Goal: Information Seeking & Learning: Learn about a topic

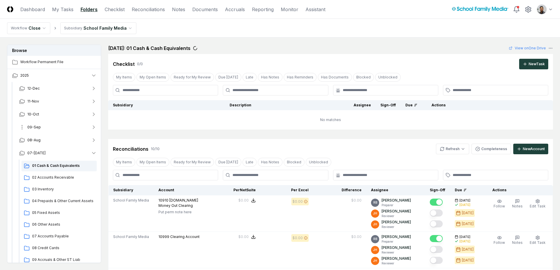
scroll to position [288, 0]
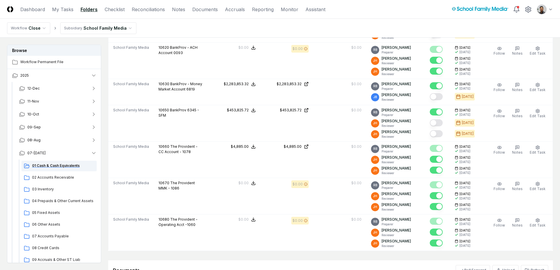
click at [66, 166] on span "01 Cash & Cash Equivalents" at bounding box center [63, 165] width 62 height 5
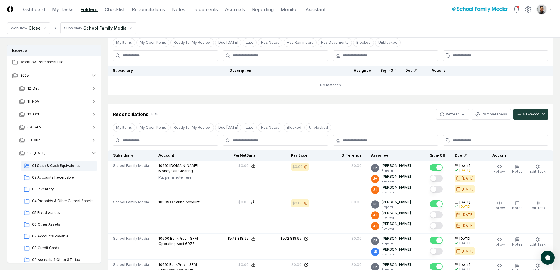
scroll to position [38, 0]
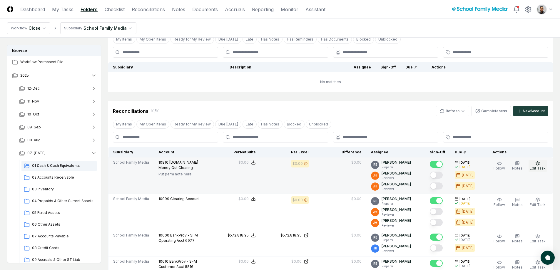
click at [534, 166] on span "Edit Task" at bounding box center [537, 168] width 16 height 4
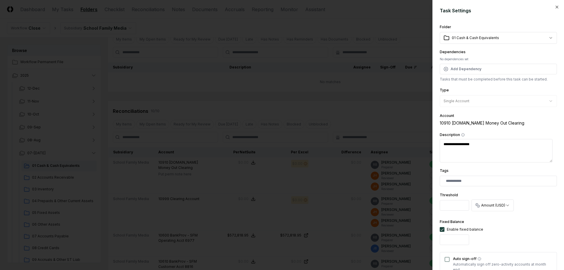
type textarea "*"
click at [278, 138] on div at bounding box center [282, 135] width 564 height 270
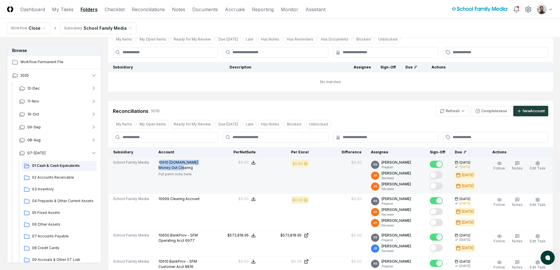
drag, startPoint x: 158, startPoint y: 162, endPoint x: 189, endPoint y: 169, distance: 32.2
click at [189, 169] on p "10910 Bill.com Money Out Clearing" at bounding box center [180, 165] width 44 height 11
drag, startPoint x: 190, startPoint y: 172, endPoint x: 168, endPoint y: 171, distance: 21.8
click at [168, 172] on p "Put perm note here" at bounding box center [180, 174] width 44 height 5
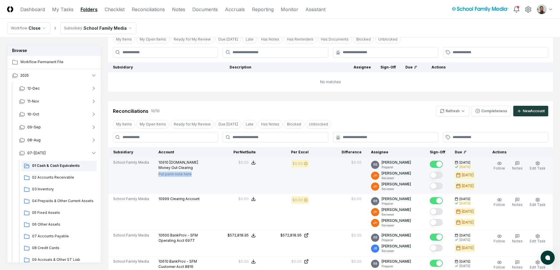
click at [168, 172] on p "Put perm note here" at bounding box center [180, 174] width 44 height 5
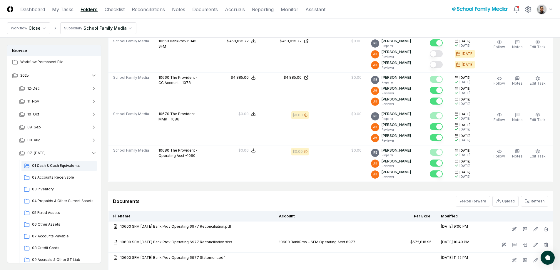
scroll to position [358, 0]
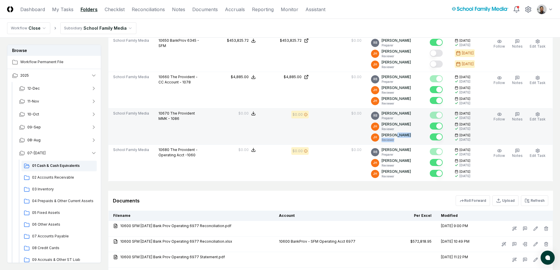
drag, startPoint x: 397, startPoint y: 135, endPoint x: 399, endPoint y: 141, distance: 5.7
click at [399, 141] on div "Jennie Hoffman Reviewer" at bounding box center [395, 138] width 29 height 10
click at [399, 141] on p "Reviewer" at bounding box center [395, 140] width 29 height 4
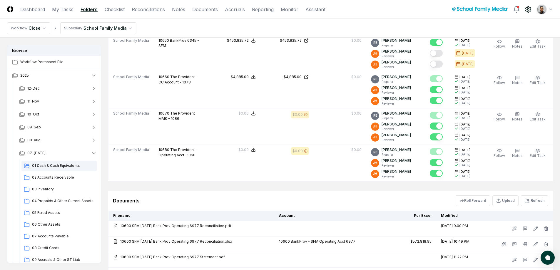
click at [531, 11] on icon at bounding box center [527, 9] width 7 height 7
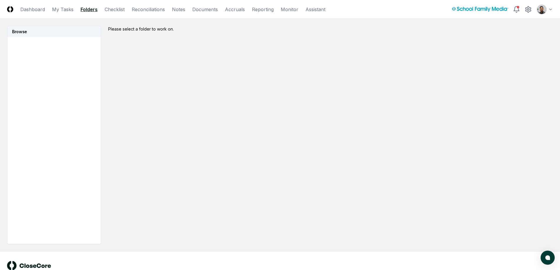
click at [90, 11] on link "Folders" at bounding box center [89, 9] width 17 height 7
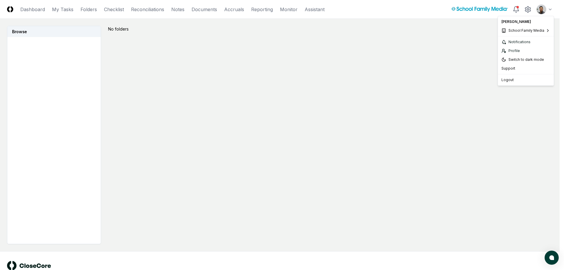
click at [550, 10] on html "CloseCore Dashboard My Tasks Folders Checklist Reconciliations Notes Documents …" at bounding box center [282, 143] width 564 height 286
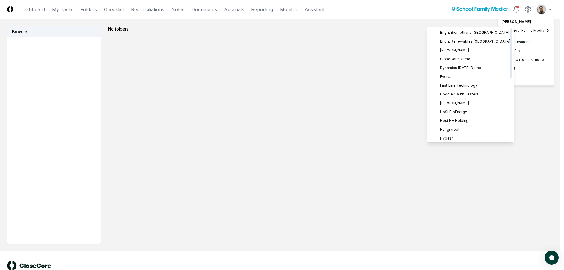
click at [352, 40] on html "CloseCore Dashboard My Tasks Folders Checklist Reconciliations Notes Documents …" at bounding box center [282, 143] width 564 height 286
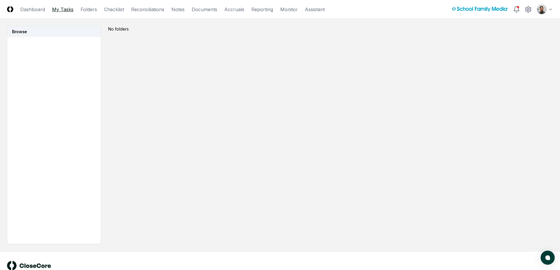
click at [65, 10] on link "My Tasks" at bounding box center [62, 9] width 21 height 7
click at [88, 9] on link "Folders" at bounding box center [89, 9] width 16 height 7
click at [90, 9] on link "Folders" at bounding box center [89, 9] width 16 height 7
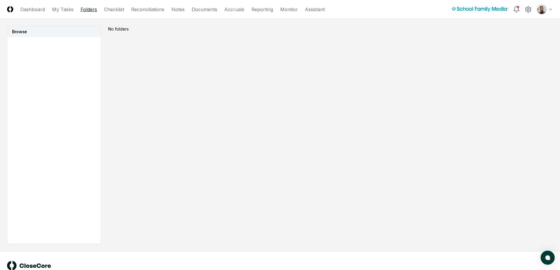
click at [90, 9] on link "Folders" at bounding box center [89, 9] width 16 height 7
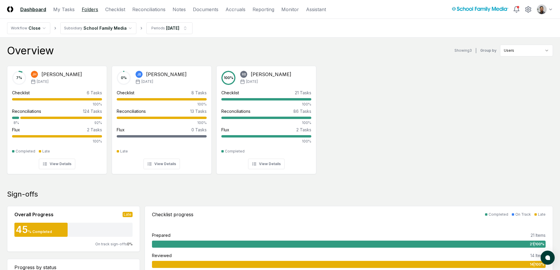
click at [96, 9] on link "Folders" at bounding box center [90, 9] width 16 height 7
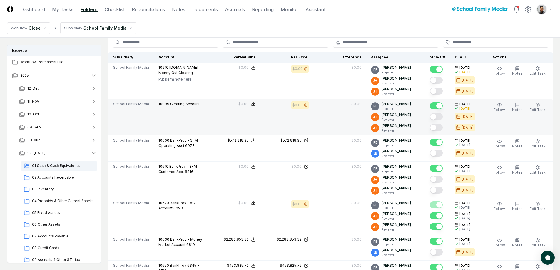
scroll to position [133, 0]
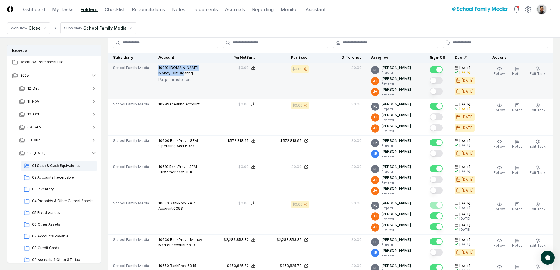
drag, startPoint x: 156, startPoint y: 68, endPoint x: 187, endPoint y: 71, distance: 31.1
click at [187, 71] on td "10910 Bill.com Money Out Clearing Put perm note here" at bounding box center [181, 81] width 54 height 36
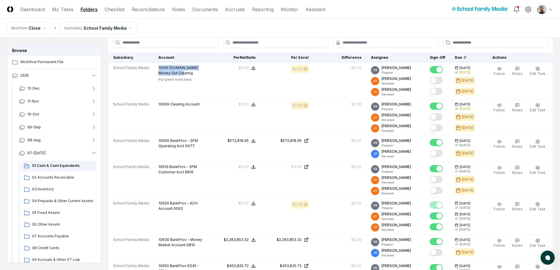
copy p "10910 Bill.com Money Out Clearing"
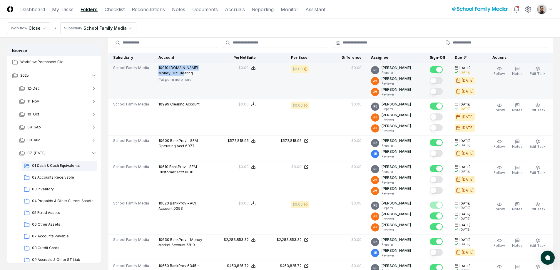
copy p "10910 Bill.com Money Out Clearing"
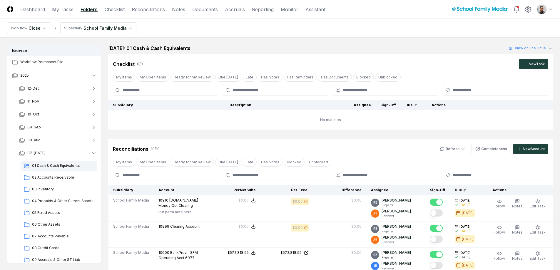
click at [492, 85] on div at bounding box center [495, 90] width 105 height 11
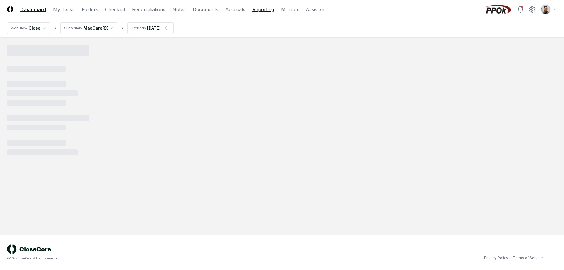
click at [265, 10] on link "Reporting" at bounding box center [263, 9] width 22 height 7
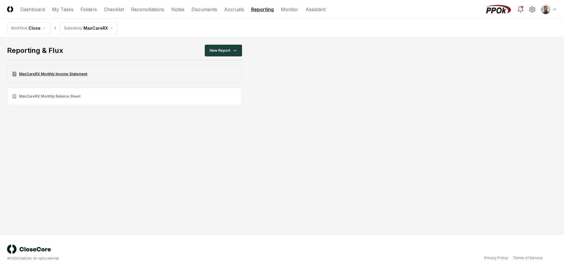
click at [107, 75] on link "MaxCareRX Monthly Income Statement" at bounding box center [124, 74] width 235 height 18
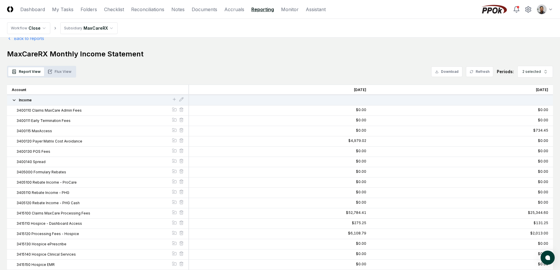
scroll to position [15, 0]
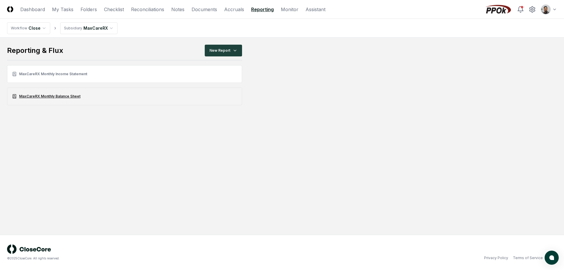
click at [66, 94] on link "MaxCareRX Monthly Balance Sheet" at bounding box center [124, 97] width 235 height 18
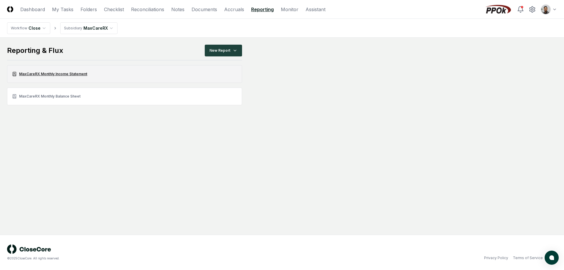
click at [71, 71] on link "MaxCareRX Monthly Income Statement" at bounding box center [124, 74] width 235 height 18
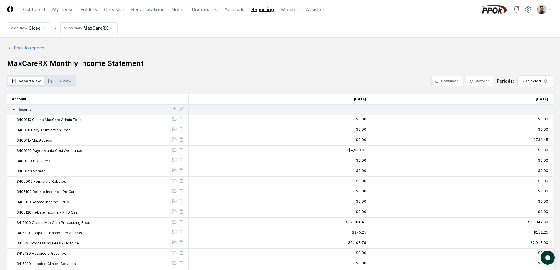
scroll to position [1, 0]
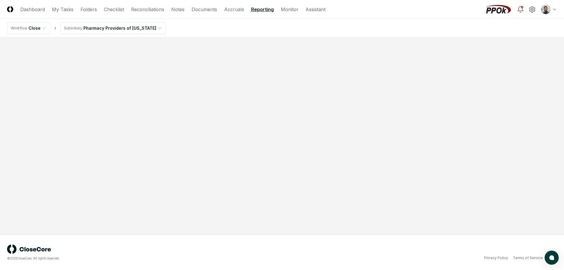
click at [257, 11] on link "Reporting" at bounding box center [262, 9] width 23 height 7
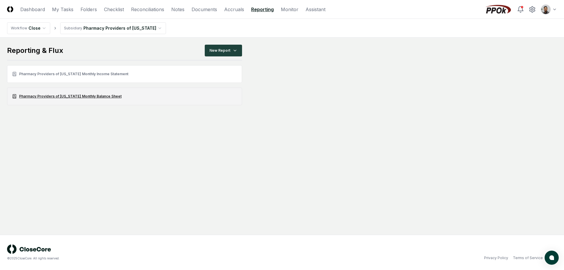
click at [86, 97] on link "Pharmacy Providers of Oklahoma Monthly Balance Sheet" at bounding box center [124, 97] width 235 height 18
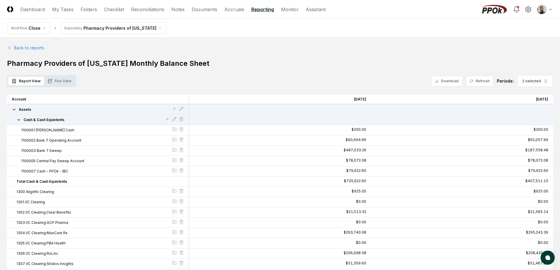
click at [160, 78] on div "Report View Flux View Download Refresh Periods: 2 selected" at bounding box center [280, 81] width 546 height 12
click at [53, 82] on button "Flux View" at bounding box center [59, 81] width 31 height 9
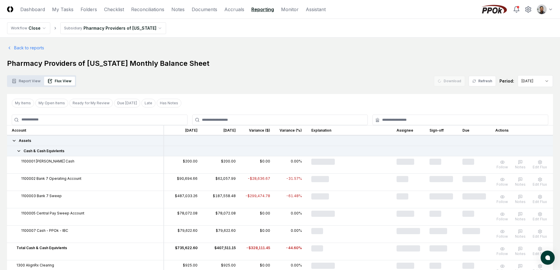
click at [32, 83] on button "Report View" at bounding box center [26, 81] width 36 height 9
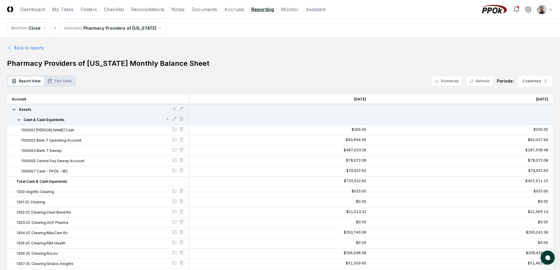
click at [59, 83] on button "Flux View" at bounding box center [59, 81] width 31 height 9
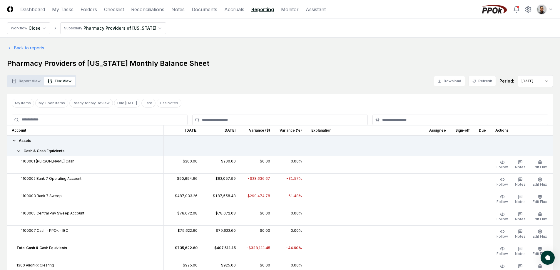
click at [53, 156] on td "1100001 [PERSON_NAME] Cash" at bounding box center [85, 164] width 157 height 17
click at [53, 152] on span "Cash & Cash Equivlents" at bounding box center [44, 150] width 41 height 5
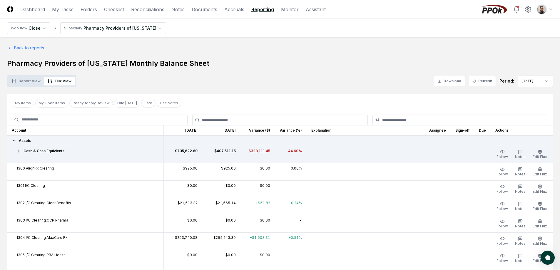
click at [53, 152] on span "Cash & Cash Equivlents" at bounding box center [44, 150] width 41 height 5
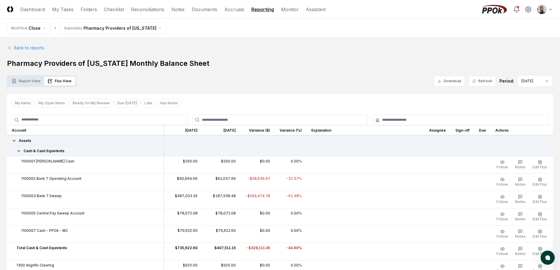
drag, startPoint x: 488, startPoint y: 81, endPoint x: 501, endPoint y: 59, distance: 25.0
click at [40, 84] on button "Report View" at bounding box center [26, 81] width 36 height 9
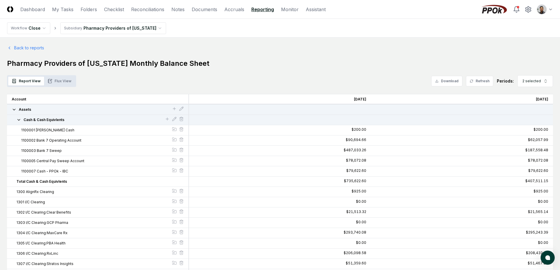
click at [25, 123] on div "Cash & Cash Equivlents" at bounding box center [98, 120] width 182 height 10
click at [26, 122] on span "Cash & Cash Equivlents" at bounding box center [44, 119] width 41 height 5
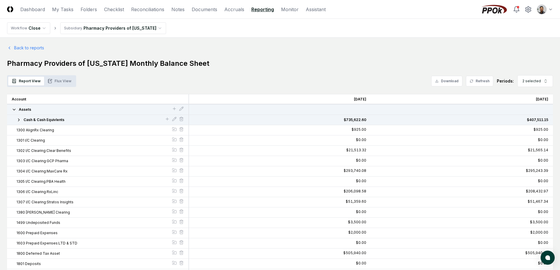
click at [26, 122] on span "Cash & Cash Equivlents" at bounding box center [44, 119] width 41 height 5
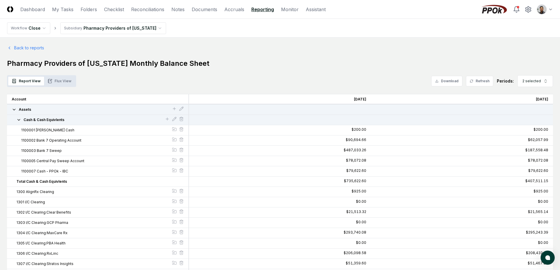
click at [68, 77] on button "Flux View" at bounding box center [59, 81] width 31 height 9
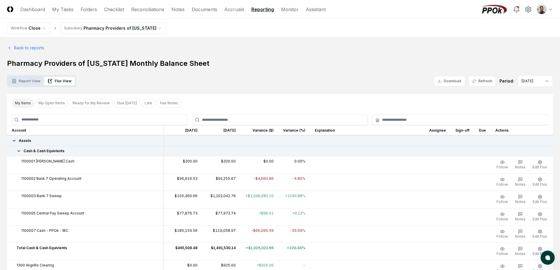
click at [28, 102] on button "My Items" at bounding box center [23, 103] width 22 height 9
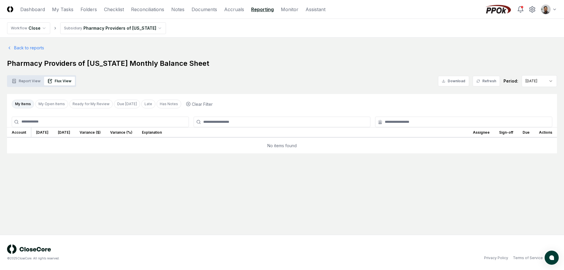
click at [28, 104] on button "My Items" at bounding box center [23, 104] width 22 height 9
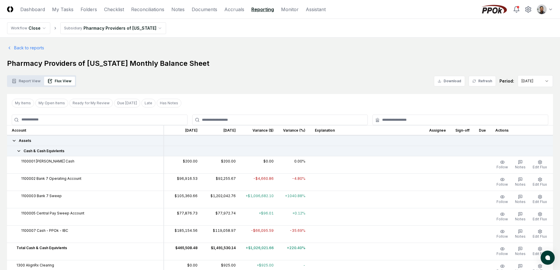
click at [310, 209] on td at bounding box center [367, 216] width 114 height 17
click at [544, 168] on span "Edit Flux" at bounding box center [539, 167] width 14 height 4
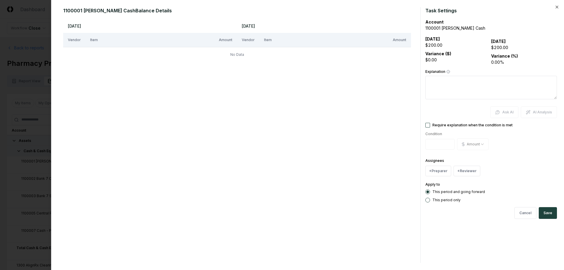
click at [31, 163] on div at bounding box center [282, 135] width 564 height 270
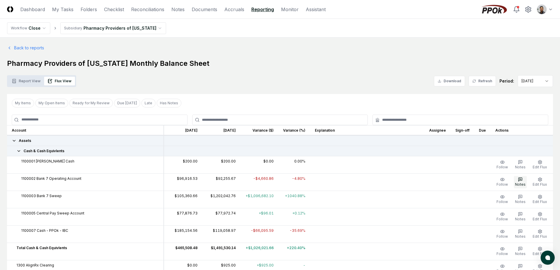
click at [519, 179] on icon "button" at bounding box center [520, 179] width 5 height 5
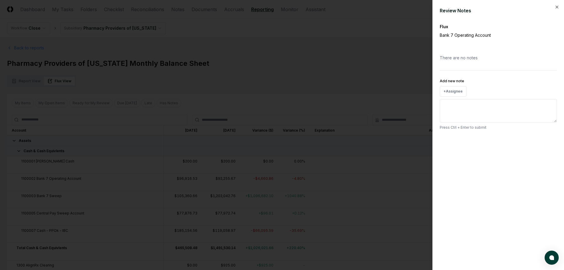
click at [319, 182] on div at bounding box center [282, 135] width 564 height 270
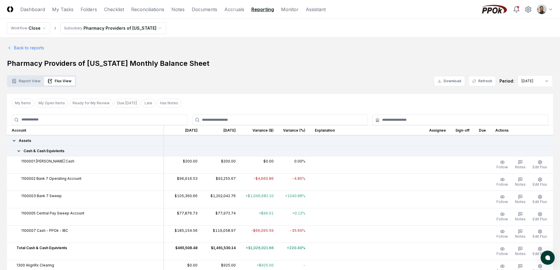
click at [81, 119] on input at bounding box center [100, 120] width 176 height 11
click at [227, 120] on input "text" at bounding box center [283, 119] width 162 height 5
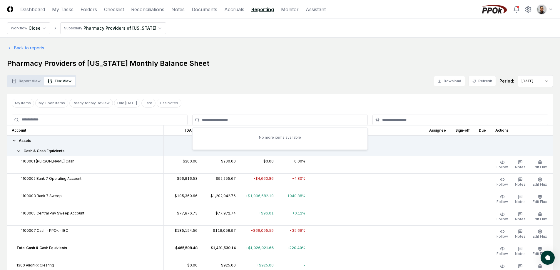
click at [128, 124] on input at bounding box center [100, 120] width 176 height 11
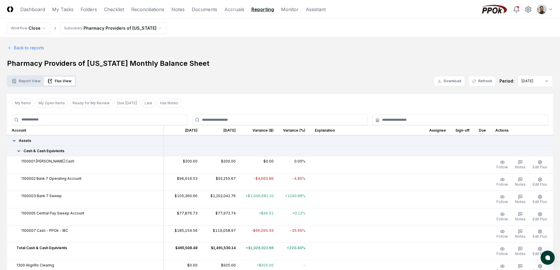
type input "*"
click at [234, 101] on div "My Items My Open Items Ready for My Review Due Today Late Has Notes Clear Filter" at bounding box center [280, 103] width 546 height 18
click at [64, 149] on div "Cash & Cash Equivlents" at bounding box center [85, 150] width 147 height 5
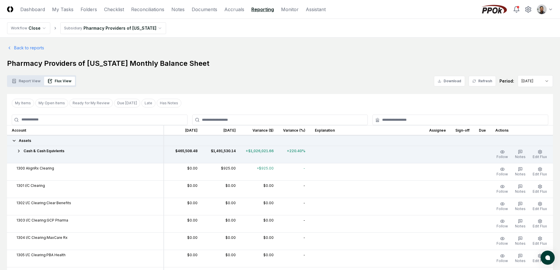
click at [64, 149] on div "Cash & Cash Equivlents" at bounding box center [85, 150] width 147 height 5
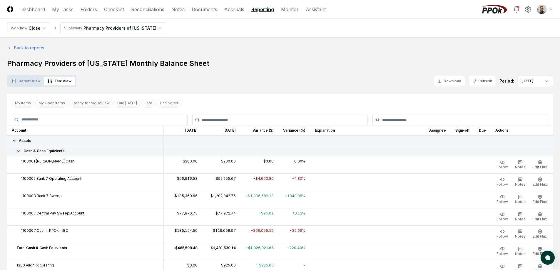
click at [64, 149] on div "Cash & Cash Equivlents" at bounding box center [85, 150] width 147 height 5
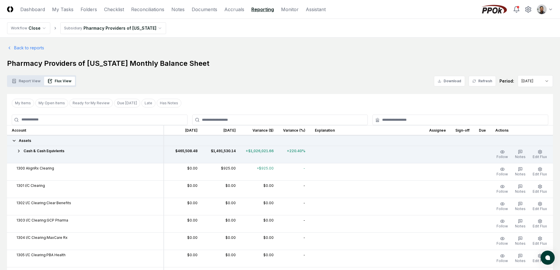
click at [64, 149] on div "Cash & Cash Equivlents" at bounding box center [85, 150] width 147 height 5
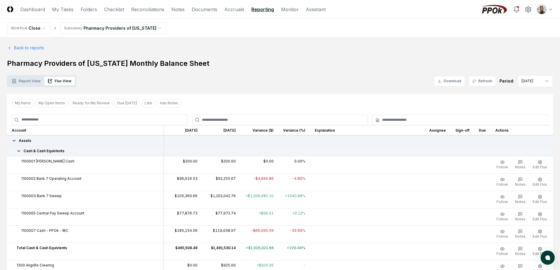
click at [64, 143] on div "Assets" at bounding box center [85, 140] width 147 height 5
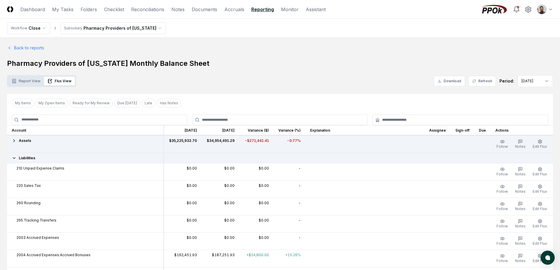
click at [64, 143] on div "Assets" at bounding box center [85, 140] width 147 height 5
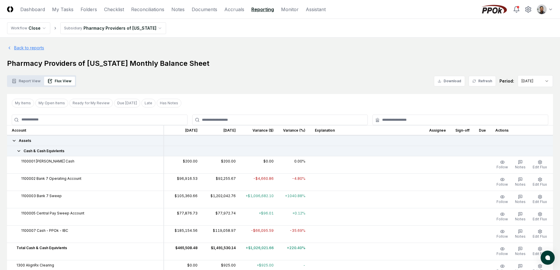
click at [41, 47] on link "Back to reports" at bounding box center [25, 48] width 37 height 6
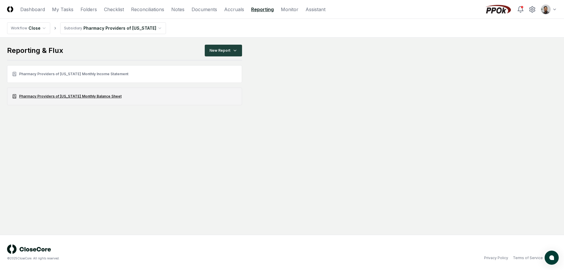
click at [108, 98] on link "Pharmacy Providers of [US_STATE] Monthly Balance Sheet" at bounding box center [124, 97] width 235 height 18
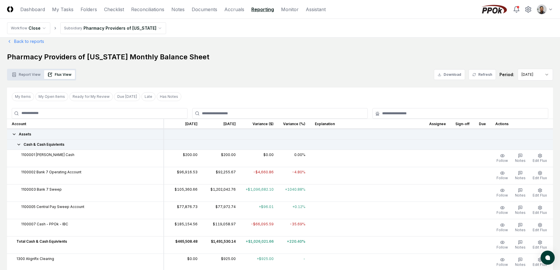
scroll to position [7, 0]
click at [351, 114] on input "text" at bounding box center [283, 112] width 162 height 5
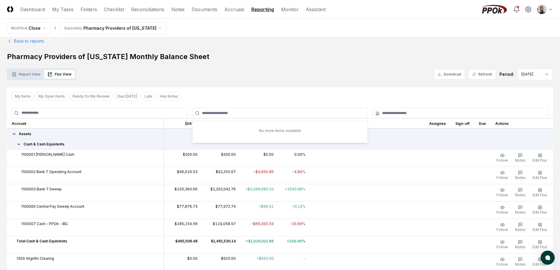
click at [353, 95] on div "My Items My Open Items Ready for My Review Due Today Late Has Notes Clear Filter" at bounding box center [280, 96] width 546 height 18
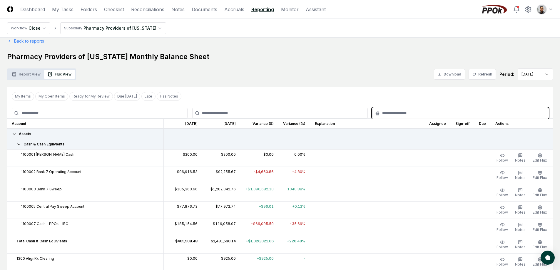
click at [416, 112] on input "text" at bounding box center [463, 112] width 162 height 5
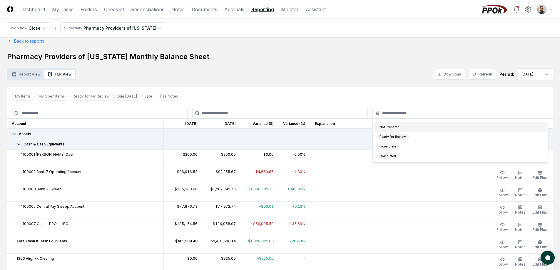
click at [414, 100] on div "My Items My Open Items Ready for My Review Due Today Late Has Notes Clear Filter" at bounding box center [280, 96] width 546 height 18
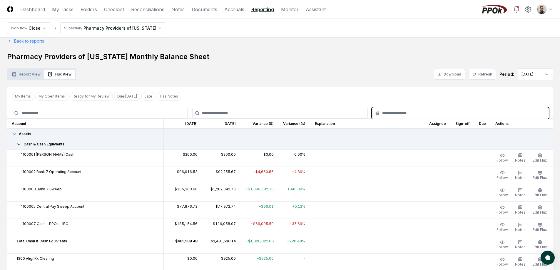
click at [412, 114] on input "text" at bounding box center [463, 112] width 162 height 5
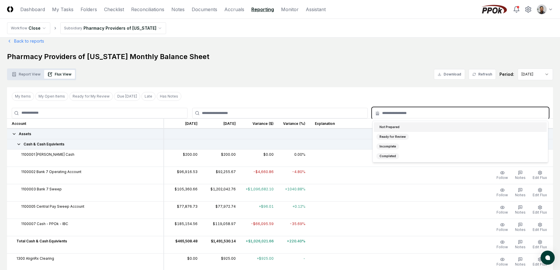
click at [412, 125] on div "Not Prepared" at bounding box center [460, 127] width 173 height 10
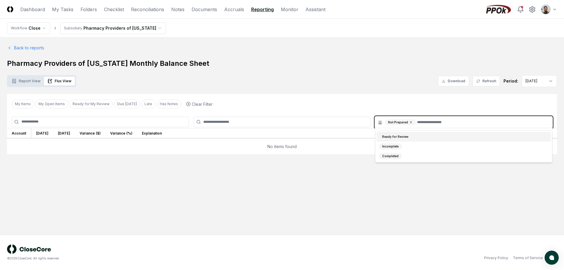
click at [409, 123] on icon at bounding box center [411, 122] width 4 height 4
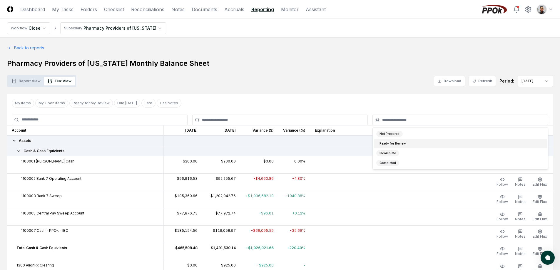
click at [390, 98] on div "My Items My Open Items Ready for My Review Due Today Late Has Notes Clear Filter" at bounding box center [280, 103] width 546 height 18
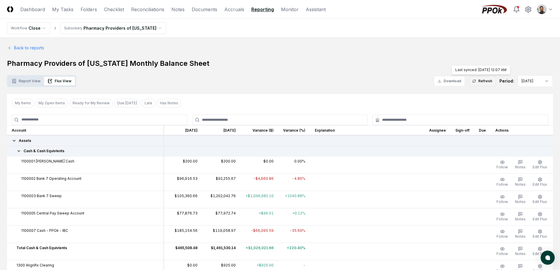
click at [484, 84] on button "Refresh" at bounding box center [481, 81] width 27 height 11
click at [522, 167] on span "Notes" at bounding box center [520, 167] width 11 height 4
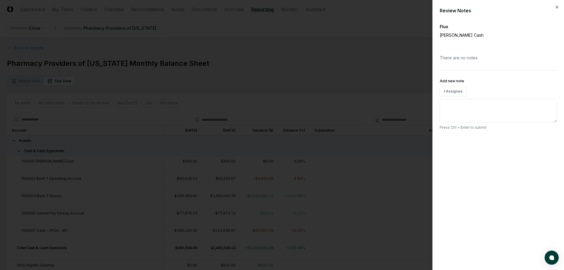
click at [391, 171] on div at bounding box center [282, 135] width 564 height 270
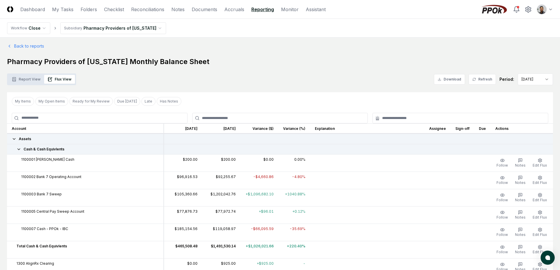
scroll to position [2, 0]
click at [40, 137] on div "Assets" at bounding box center [85, 138] width 147 height 5
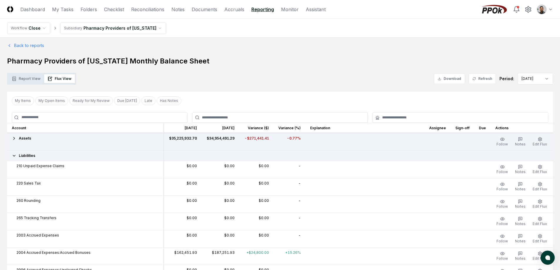
click at [40, 138] on div "Assets" at bounding box center [85, 138] width 147 height 5
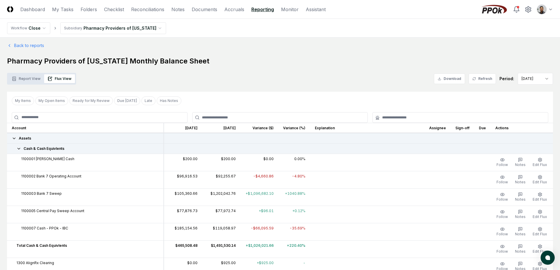
click at [40, 138] on div "Assets" at bounding box center [85, 138] width 147 height 5
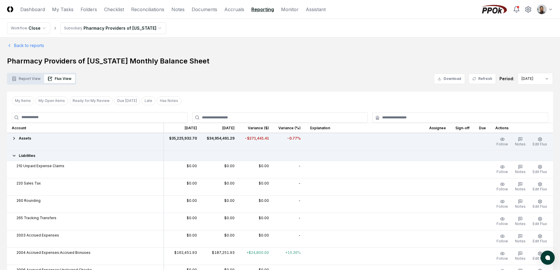
click at [40, 138] on div "Assets" at bounding box center [85, 138] width 147 height 5
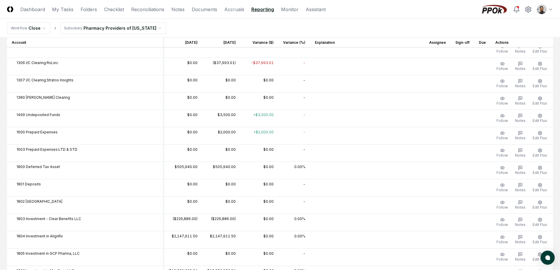
scroll to position [0, 0]
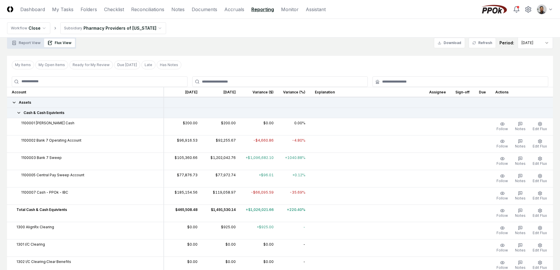
scroll to position [37, 0]
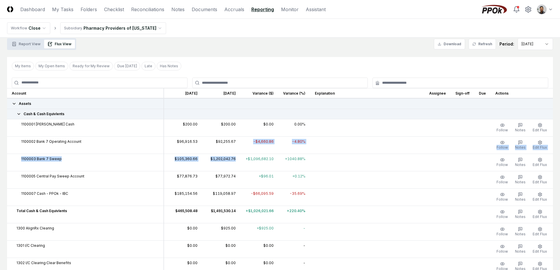
drag, startPoint x: 222, startPoint y: 153, endPoint x: 226, endPoint y: 170, distance: 18.0
click at [226, 170] on td "$1,202,042.76" at bounding box center [221, 162] width 38 height 17
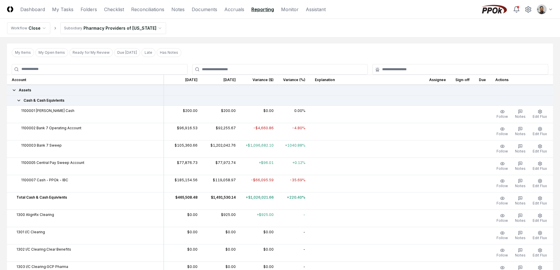
scroll to position [0, 0]
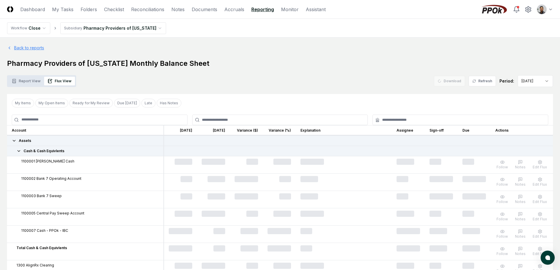
click at [39, 48] on link "Back to reports" at bounding box center [25, 48] width 37 height 6
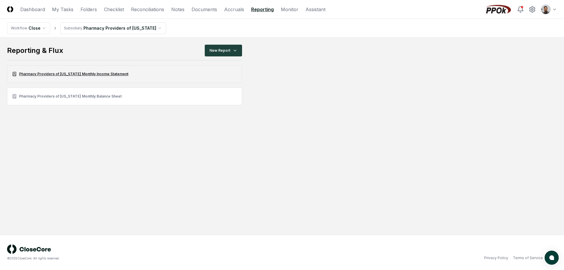
click at [87, 77] on link "Pharmacy Providers of Oklahoma Monthly Income Statement" at bounding box center [124, 74] width 235 height 18
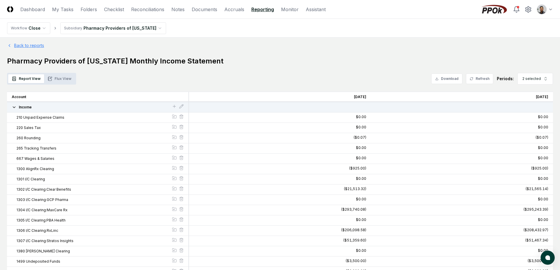
click at [38, 46] on link "Back to reports" at bounding box center [25, 45] width 37 height 6
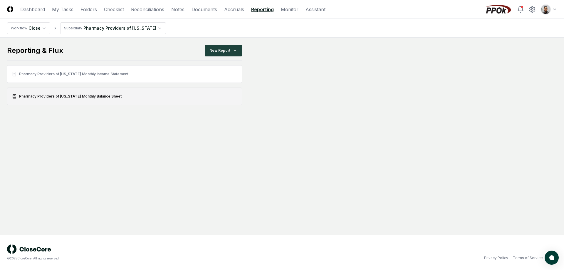
click at [66, 95] on link "Pharmacy Providers of [US_STATE] Monthly Balance Sheet" at bounding box center [124, 97] width 235 height 18
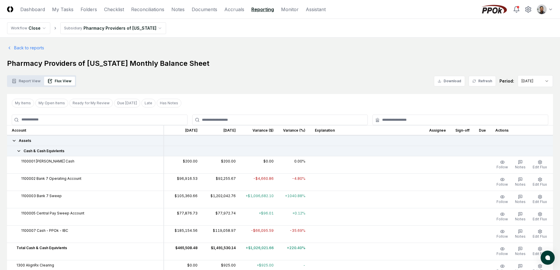
click at [31, 80] on button "Report View" at bounding box center [26, 81] width 36 height 9
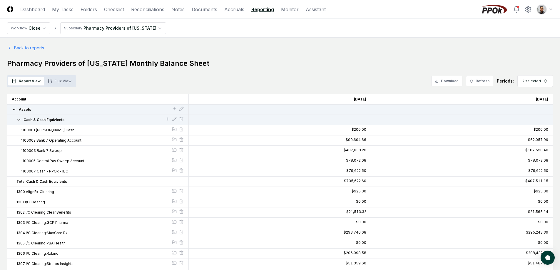
click at [52, 82] on button "Flux View" at bounding box center [59, 81] width 31 height 9
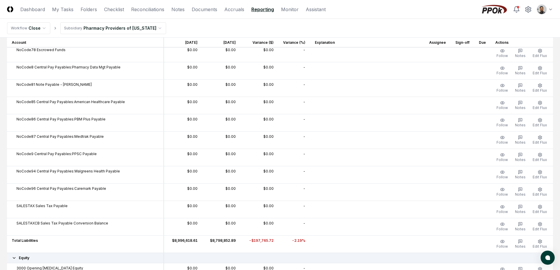
scroll to position [6626, 0]
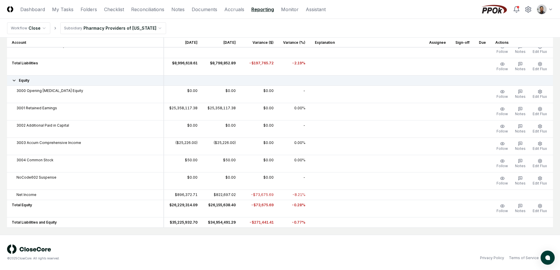
click at [33, 81] on div "Equity" at bounding box center [85, 80] width 147 height 5
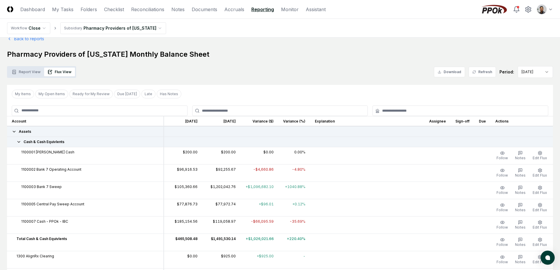
scroll to position [18, 0]
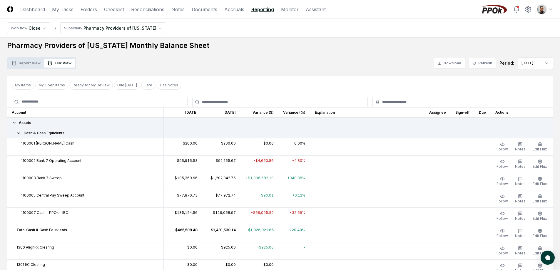
click at [54, 132] on span "Cash & Cash Equivlents" at bounding box center [44, 132] width 41 height 5
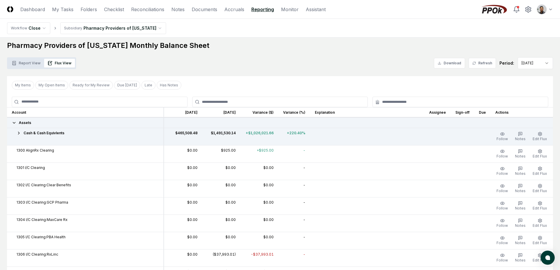
click at [45, 123] on div "Assets" at bounding box center [85, 122] width 147 height 5
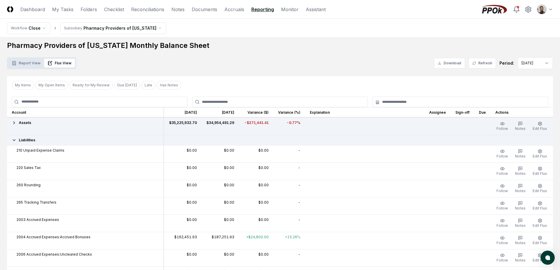
click at [39, 141] on div "Liabilities" at bounding box center [85, 140] width 147 height 5
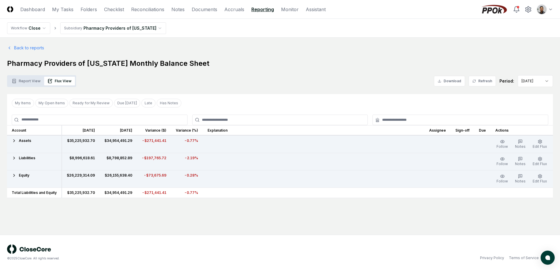
scroll to position [0, 0]
click at [37, 146] on td "Assets" at bounding box center [34, 143] width 55 height 17
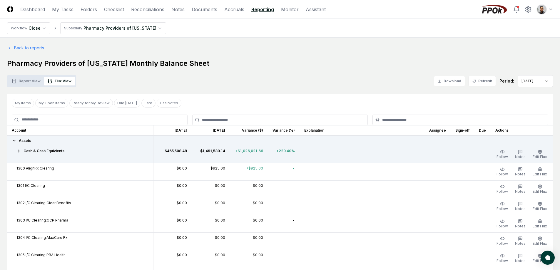
click at [47, 152] on span "Cash & Cash Equivlents" at bounding box center [44, 150] width 41 height 5
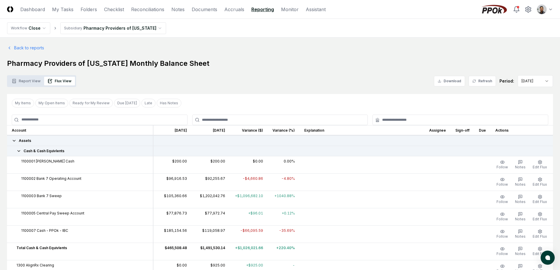
click at [47, 152] on span "Cash & Cash Equivlents" at bounding box center [44, 150] width 41 height 5
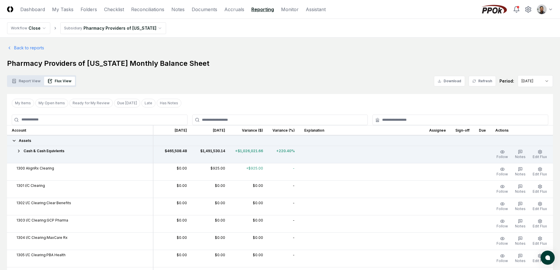
click at [42, 141] on div "Assets" at bounding box center [80, 140] width 136 height 5
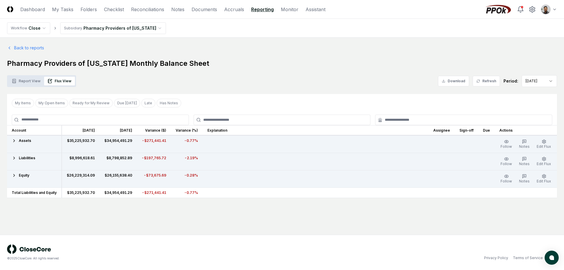
click at [31, 179] on td "Equity" at bounding box center [34, 178] width 55 height 17
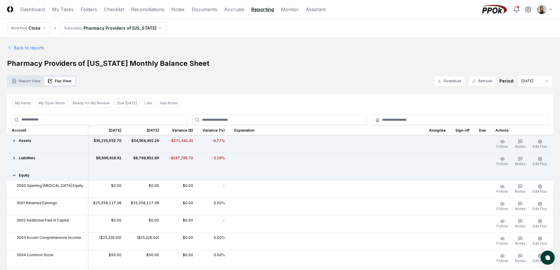
click at [34, 142] on div "Assets" at bounding box center [47, 140] width 71 height 5
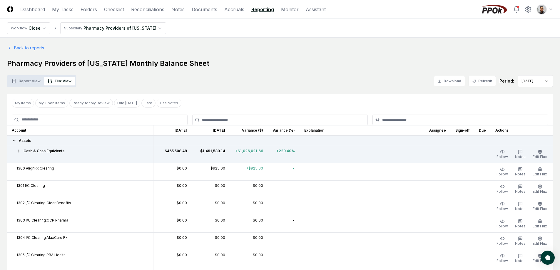
click at [35, 152] on span "Cash & Cash Equivlents" at bounding box center [44, 150] width 41 height 5
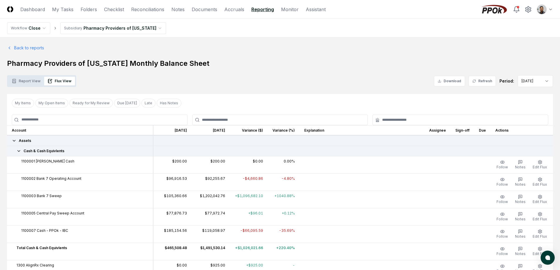
click at [35, 142] on div "Assets" at bounding box center [80, 140] width 136 height 5
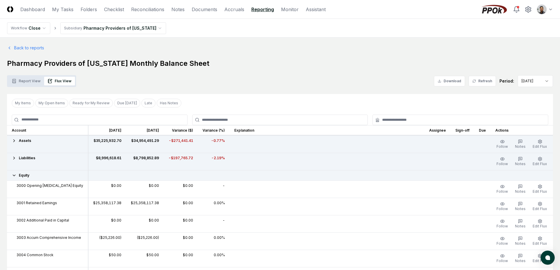
click at [34, 157] on span "Liabilities" at bounding box center [27, 157] width 16 height 5
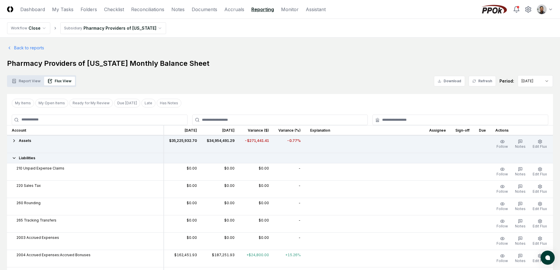
click at [33, 141] on div "Assets" at bounding box center [85, 140] width 147 height 5
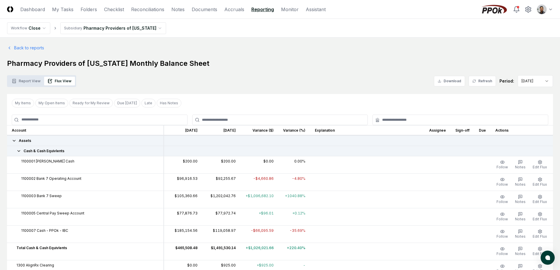
click at [33, 141] on div "Assets" at bounding box center [85, 140] width 147 height 5
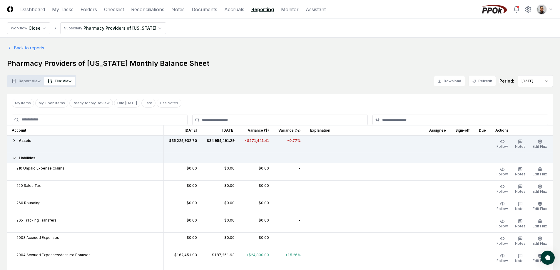
click at [37, 159] on div "Liabilities" at bounding box center [85, 157] width 147 height 5
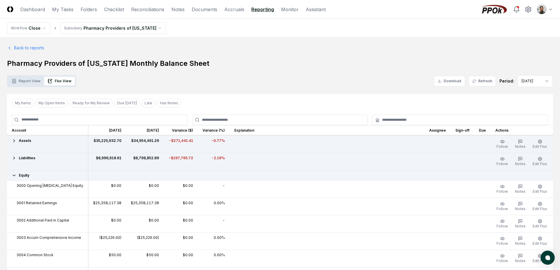
click at [37, 140] on div "Assets" at bounding box center [47, 140] width 71 height 5
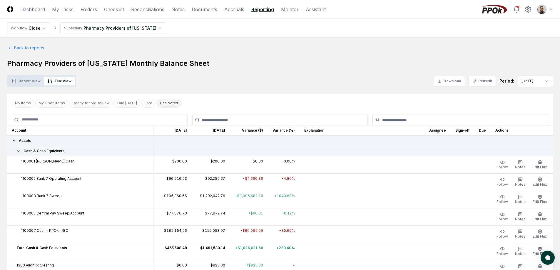
click at [157, 104] on button "Has Notes" at bounding box center [169, 103] width 25 height 9
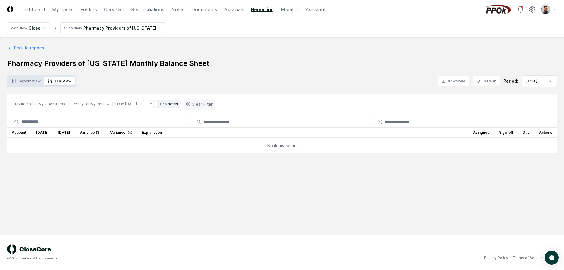
click at [188, 104] on icon "button" at bounding box center [188, 103] width 1 height 1
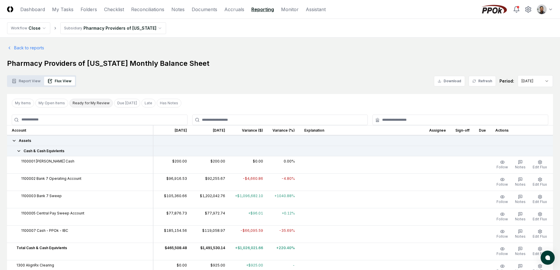
click at [96, 105] on button "Ready for My Review" at bounding box center [90, 103] width 43 height 9
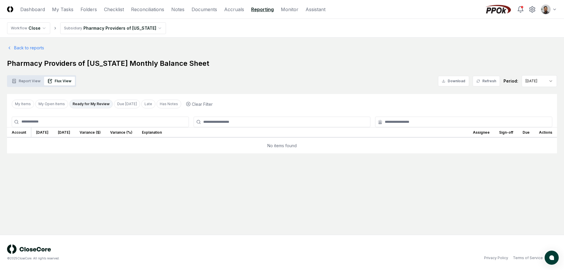
click at [96, 105] on button "Ready for My Review" at bounding box center [90, 104] width 43 height 9
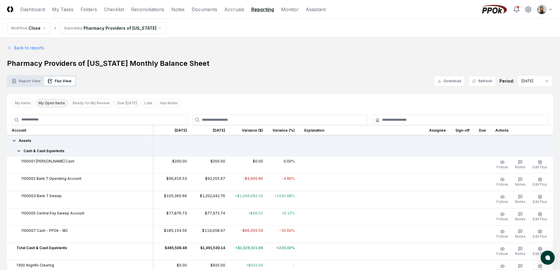
click at [54, 105] on button "My Open Items" at bounding box center [51, 103] width 33 height 9
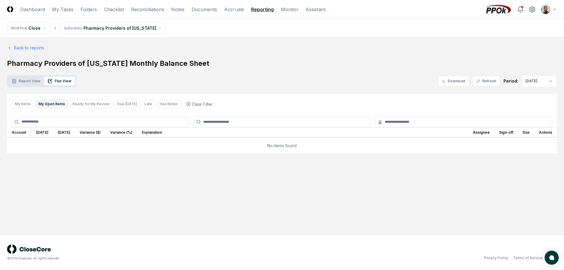
click at [54, 105] on button "My Open Items" at bounding box center [51, 104] width 33 height 9
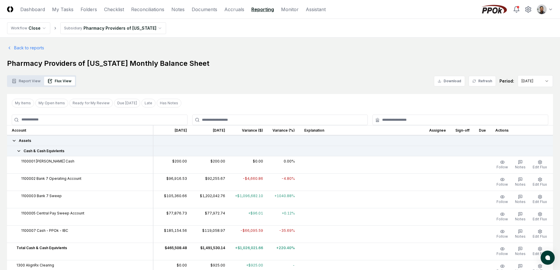
click at [230, 79] on div "Report View Flux View Download Refresh Period: Jun 2025" at bounding box center [280, 81] width 546 height 12
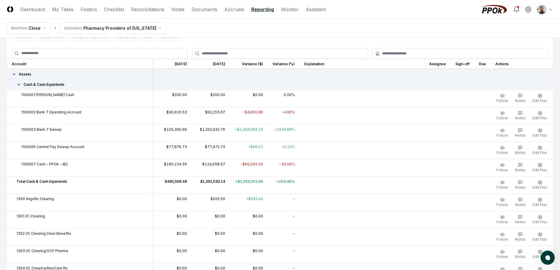
scroll to position [60, 0]
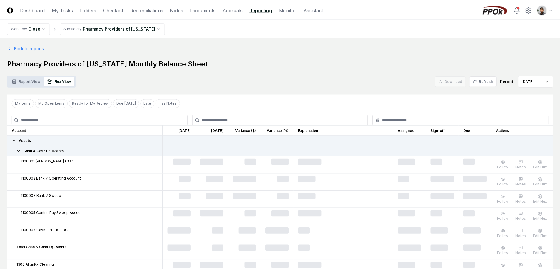
scroll to position [59, 0]
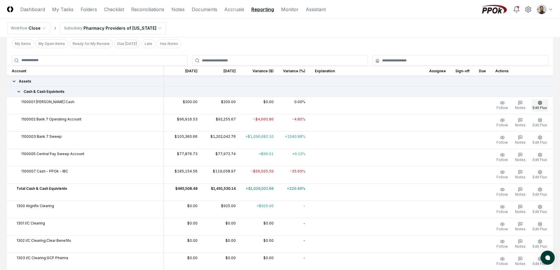
click at [537, 105] on icon "button" at bounding box center [539, 102] width 5 height 5
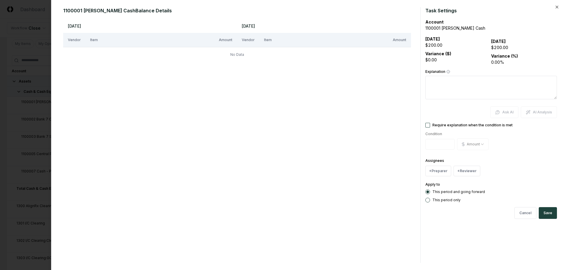
click at [43, 119] on div at bounding box center [282, 135] width 564 height 270
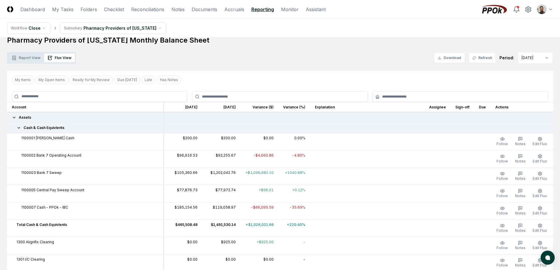
scroll to position [0, 0]
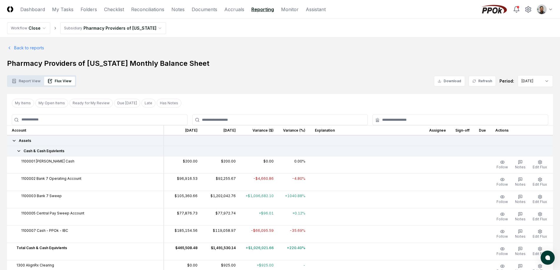
click at [34, 81] on button "Report View" at bounding box center [26, 81] width 36 height 9
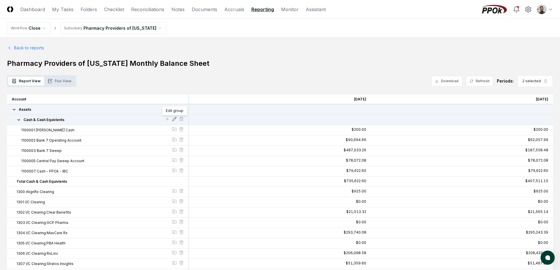
click at [175, 121] on icon at bounding box center [174, 119] width 5 height 5
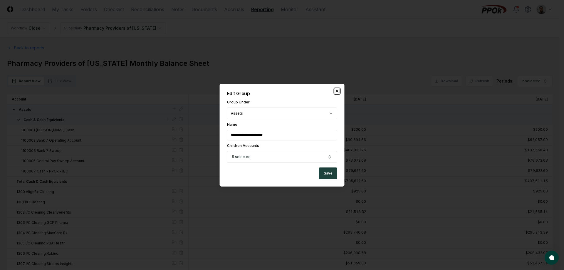
click at [335, 92] on icon "button" at bounding box center [337, 91] width 5 height 5
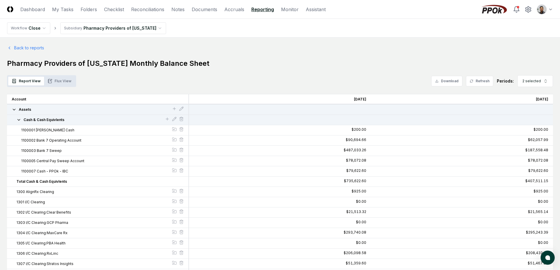
click at [84, 119] on button "Cash & Cash Equivlents" at bounding box center [90, 119] width 148 height 5
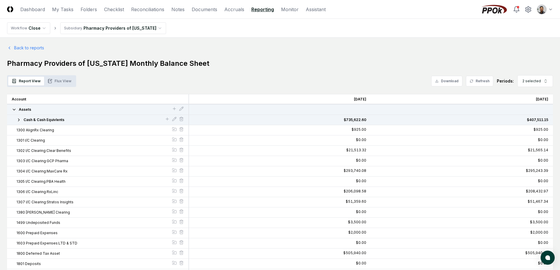
click at [84, 119] on button "Cash & Cash Equivlents" at bounding box center [90, 119] width 148 height 5
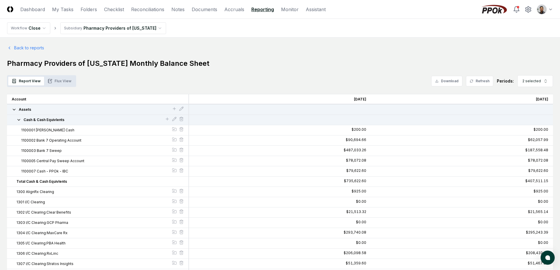
click at [227, 80] on div "Report View Flux View Download Refresh Periods: 2 selected" at bounding box center [280, 81] width 546 height 12
click at [58, 83] on button "Flux View" at bounding box center [59, 81] width 31 height 9
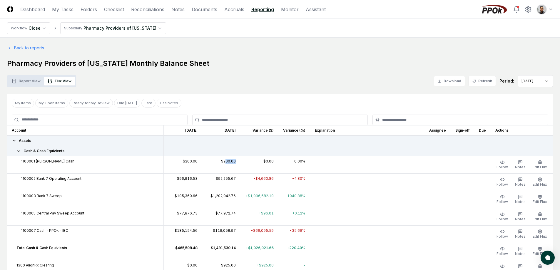
drag, startPoint x: 222, startPoint y: 162, endPoint x: 224, endPoint y: 164, distance: 3.1
click at [224, 164] on td "$200.00" at bounding box center [221, 164] width 38 height 17
click at [224, 163] on td "$200.00" at bounding box center [221, 164] width 38 height 17
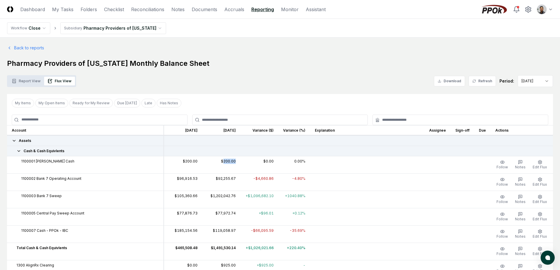
click at [226, 164] on td "$200.00" at bounding box center [221, 164] width 38 height 17
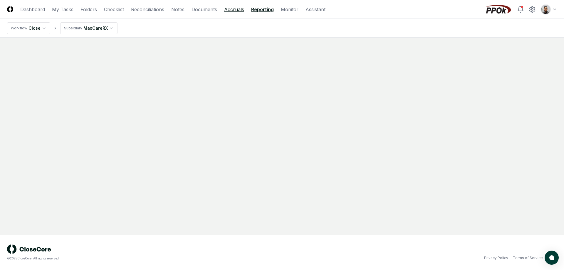
click at [240, 11] on link "Accruals" at bounding box center [234, 9] width 20 height 7
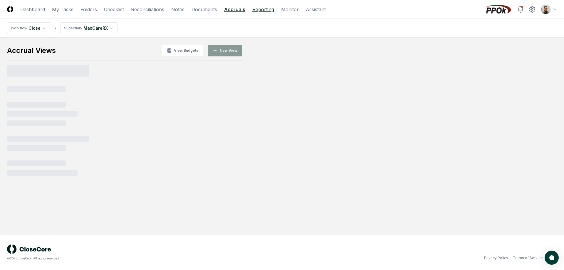
click at [254, 11] on link "Reporting" at bounding box center [263, 9] width 22 height 7
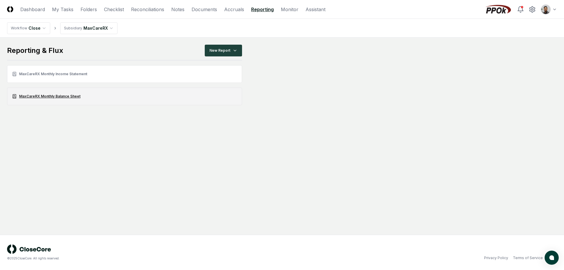
click at [65, 98] on link "MaxCareRX Monthly Balance Sheet" at bounding box center [124, 97] width 235 height 18
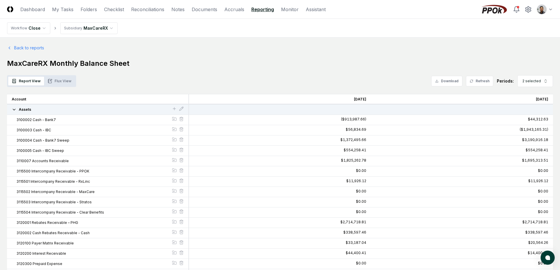
click at [60, 83] on button "Flux View" at bounding box center [59, 81] width 31 height 9
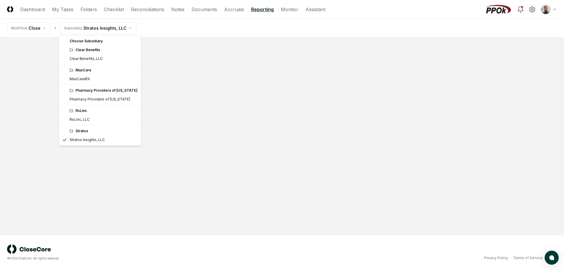
click at [89, 31] on html "CloseCore Dashboard My Tasks Folders Checklist Reconciliations Notes Documents …" at bounding box center [282, 135] width 564 height 270
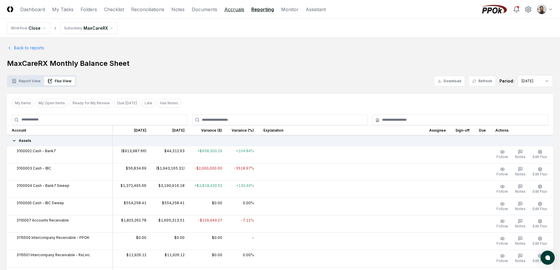
click at [238, 10] on link "Accruals" at bounding box center [234, 9] width 20 height 7
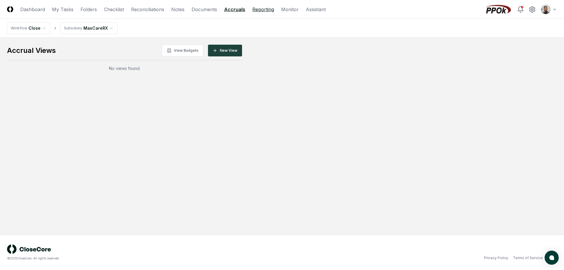
click at [257, 11] on link "Reporting" at bounding box center [263, 9] width 22 height 7
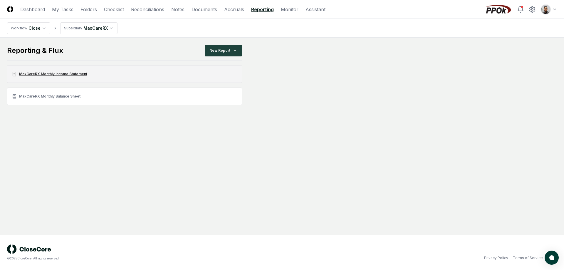
click at [78, 77] on link "MaxCareRX Monthly Income Statement" at bounding box center [124, 74] width 235 height 18
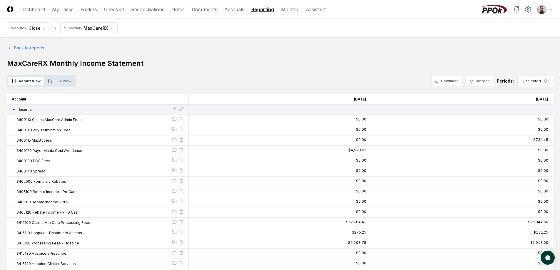
click at [29, 36] on nav "Workflow Close Subsidiary MaxCareRX" at bounding box center [280, 28] width 560 height 19
click at [31, 49] on link "Back to reports" at bounding box center [25, 48] width 37 height 6
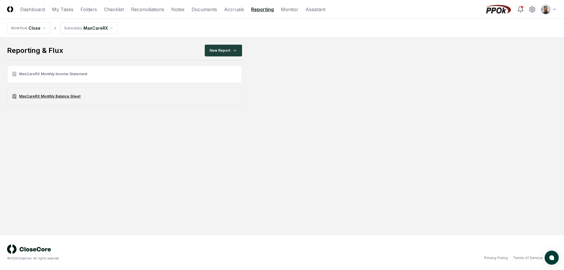
click at [69, 98] on link "MaxCareRX Monthly Balance Sheet" at bounding box center [124, 97] width 235 height 18
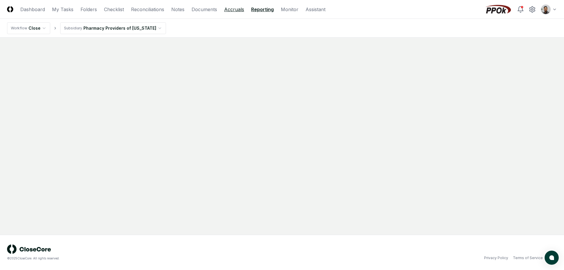
click at [229, 11] on link "Accruals" at bounding box center [234, 9] width 20 height 7
click at [255, 11] on link "Reporting" at bounding box center [263, 9] width 22 height 7
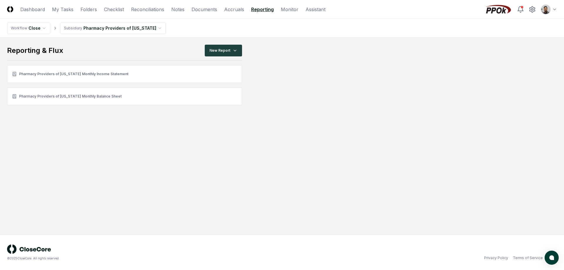
click at [58, 95] on link "Pharmacy Providers of [US_STATE] Monthly Balance Sheet" at bounding box center [124, 97] width 235 height 18
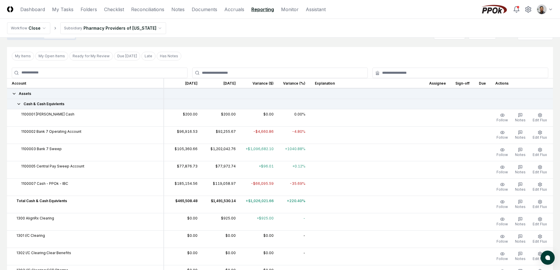
scroll to position [85, 0]
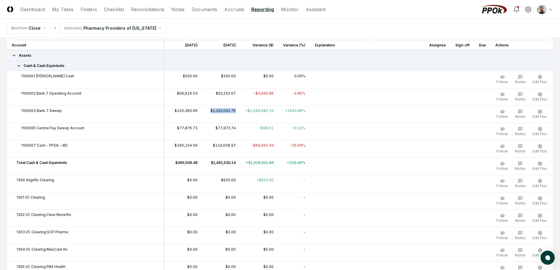
drag, startPoint x: 223, startPoint y: 107, endPoint x: 203, endPoint y: 117, distance: 22.2
click at [203, 117] on td "$1,202,042.76" at bounding box center [221, 113] width 38 height 17
drag, startPoint x: 226, startPoint y: 160, endPoint x: 208, endPoint y: 162, distance: 18.1
click at [208, 162] on td "$1,491,530.14" at bounding box center [221, 165] width 38 height 17
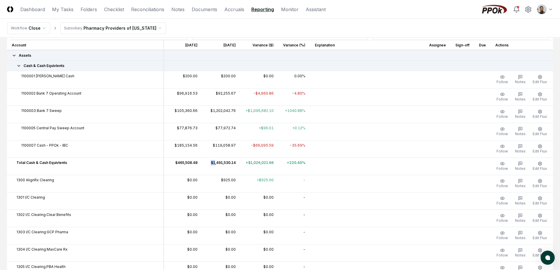
click at [208, 162] on td "$1,491,530.14" at bounding box center [221, 165] width 38 height 17
drag, startPoint x: 207, startPoint y: 162, endPoint x: 229, endPoint y: 165, distance: 22.3
click at [229, 165] on td "$1,491,530.14" at bounding box center [221, 165] width 38 height 17
drag, startPoint x: 230, startPoint y: 163, endPoint x: 204, endPoint y: 165, distance: 26.2
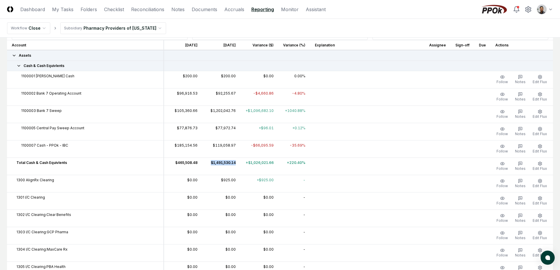
click at [204, 165] on td "$1,491,530.14" at bounding box center [221, 165] width 38 height 17
drag, startPoint x: 204, startPoint y: 162, endPoint x: 230, endPoint y: 168, distance: 26.9
click at [230, 168] on td "$1,491,530.14" at bounding box center [221, 165] width 38 height 17
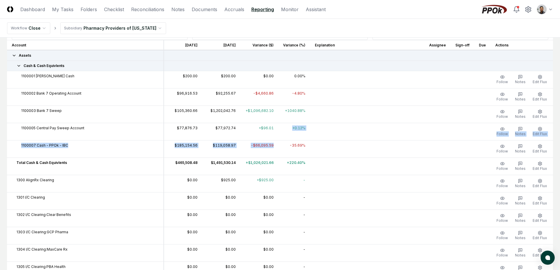
drag, startPoint x: 266, startPoint y: 140, endPoint x: 266, endPoint y: 159, distance: 19.7
click at [266, 159] on td "+$1,026,021.66" at bounding box center [259, 165] width 38 height 17
drag, startPoint x: 263, startPoint y: 144, endPoint x: 262, endPoint y: 153, distance: 9.4
click at [262, 153] on td "-$66,095.59" at bounding box center [259, 148] width 38 height 17
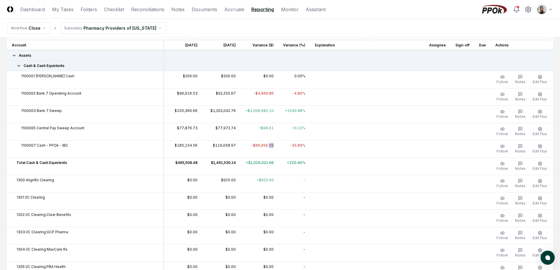
click at [262, 153] on td "-$66,095.59" at bounding box center [259, 148] width 38 height 17
drag, startPoint x: 260, startPoint y: 146, endPoint x: 260, endPoint y: 159, distance: 12.9
click at [260, 159] on td "+$1,026,021.66" at bounding box center [259, 165] width 38 height 17
drag, startPoint x: 259, startPoint y: 149, endPoint x: 259, endPoint y: 152, distance: 3.2
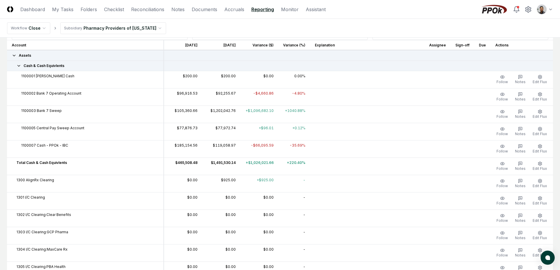
click at [259, 152] on td "-$66,095.59" at bounding box center [259, 148] width 38 height 17
drag, startPoint x: 260, startPoint y: 145, endPoint x: 260, endPoint y: 157, distance: 12.3
click at [260, 157] on td "-$66,095.59" at bounding box center [259, 148] width 38 height 17
click at [261, 157] on td "-$66,095.59" at bounding box center [259, 148] width 38 height 17
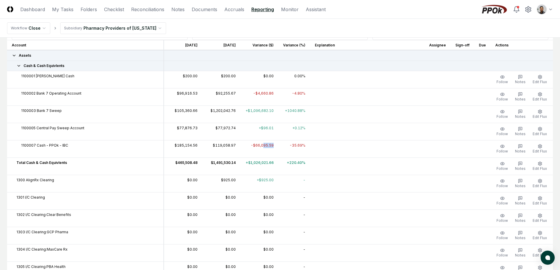
drag, startPoint x: 257, startPoint y: 147, endPoint x: 256, endPoint y: 157, distance: 9.2
click at [256, 157] on td "-$66,095.59" at bounding box center [259, 148] width 38 height 17
drag, startPoint x: 255, startPoint y: 163, endPoint x: 257, endPoint y: 145, distance: 18.4
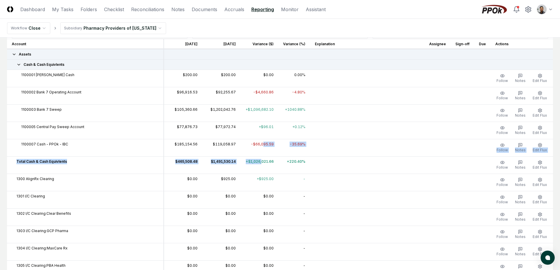
click at [257, 145] on td "-$66,095.59" at bounding box center [259, 147] width 38 height 17
drag, startPoint x: 257, startPoint y: 143, endPoint x: 256, endPoint y: 156, distance: 13.5
click at [256, 156] on td "+$1,026,021.66" at bounding box center [259, 164] width 38 height 17
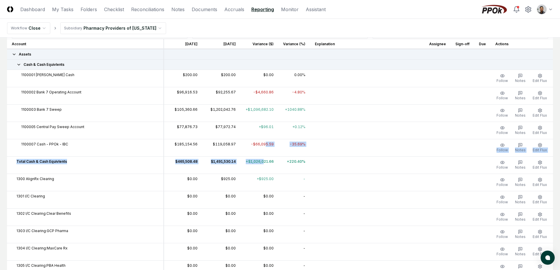
drag, startPoint x: 259, startPoint y: 144, endPoint x: 258, endPoint y: 162, distance: 18.0
click at [258, 162] on td "+$1,026,021.66" at bounding box center [259, 164] width 38 height 17
drag, startPoint x: 258, startPoint y: 162, endPoint x: 258, endPoint y: 145, distance: 17.3
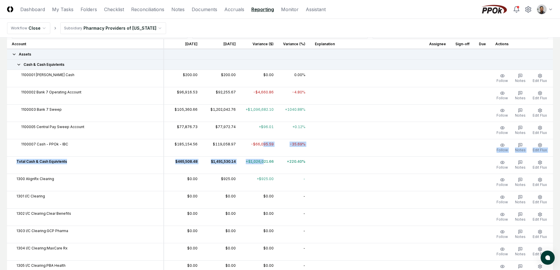
click at [258, 145] on td "-$66,095.59" at bounding box center [259, 147] width 38 height 17
drag, startPoint x: 258, startPoint y: 145, endPoint x: 258, endPoint y: 170, distance: 25.3
click at [258, 170] on td "+$1,026,021.66" at bounding box center [259, 164] width 38 height 17
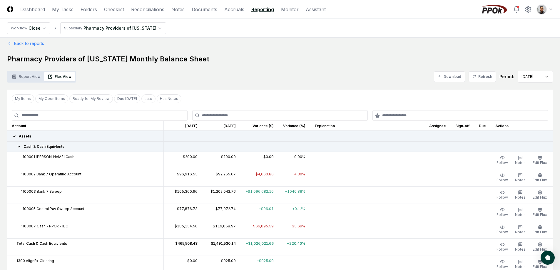
scroll to position [10, 0]
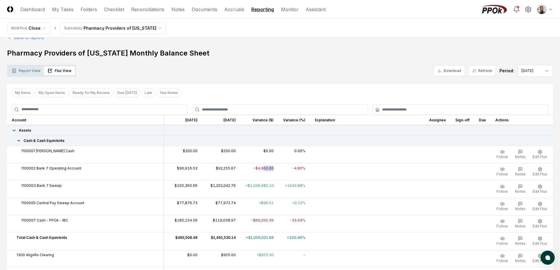
drag, startPoint x: 257, startPoint y: 168, endPoint x: 258, endPoint y: 172, distance: 4.5
click at [258, 172] on td "-$4,660.86" at bounding box center [259, 171] width 38 height 17
drag, startPoint x: 258, startPoint y: 169, endPoint x: 257, endPoint y: 185, distance: 15.3
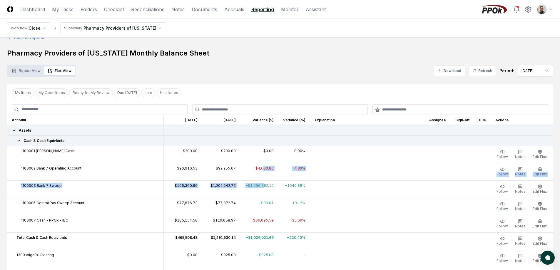
click at [257, 185] on td "+$1,096,682.10" at bounding box center [259, 188] width 38 height 17
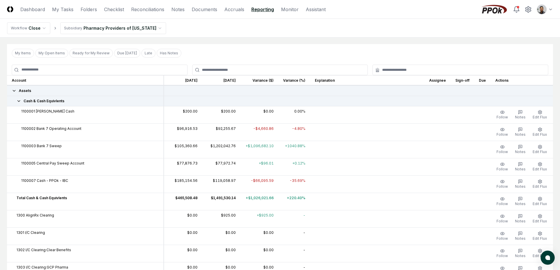
scroll to position [51, 0]
drag, startPoint x: 265, startPoint y: 191, endPoint x: 238, endPoint y: 192, distance: 27.3
click at [240, 192] on td "+$1,026,021.66" at bounding box center [259, 200] width 38 height 17
drag, startPoint x: 256, startPoint y: 199, endPoint x: 274, endPoint y: 200, distance: 17.6
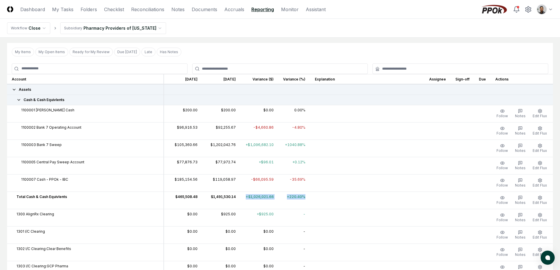
click at [274, 200] on tr "Total Cash & Cash Equivlents $465,508.48 $1,491,530.14 +$1,026,021.66 +220.40% …" at bounding box center [280, 200] width 546 height 17
click at [278, 200] on td "+220.40%" at bounding box center [294, 200] width 32 height 17
drag, startPoint x: 272, startPoint y: 199, endPoint x: 237, endPoint y: 194, distance: 35.0
click at [237, 194] on tr "Total Cash & Cash Equivlents $465,508.48 $1,491,530.14 +$1,026,021.66 +220.40% …" at bounding box center [280, 200] width 546 height 17
click at [240, 194] on td "+$1,026,021.66" at bounding box center [259, 200] width 38 height 17
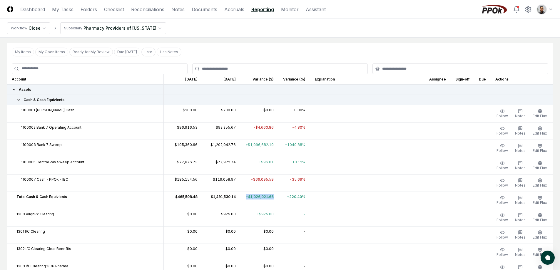
drag, startPoint x: 237, startPoint y: 194, endPoint x: 267, endPoint y: 197, distance: 29.9
click at [267, 197] on td "+$1,026,021.66" at bounding box center [259, 200] width 38 height 17
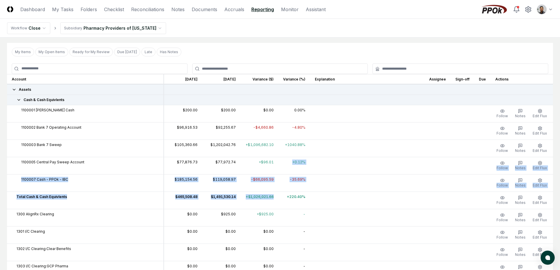
drag, startPoint x: 267, startPoint y: 197, endPoint x: 241, endPoint y: 174, distance: 35.0
click at [241, 174] on td "-$66,095.59" at bounding box center [259, 182] width 38 height 17
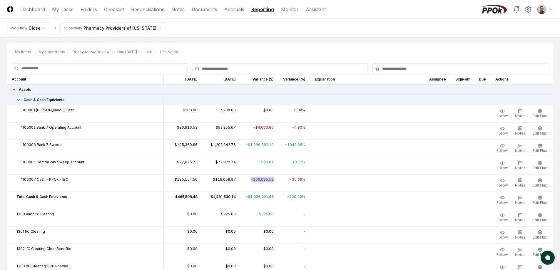
drag, startPoint x: 254, startPoint y: 187, endPoint x: 260, endPoint y: 191, distance: 7.3
click at [260, 192] on td "+$1,026,021.66" at bounding box center [259, 200] width 38 height 17
drag, startPoint x: 267, startPoint y: 196, endPoint x: 251, endPoint y: 186, distance: 19.3
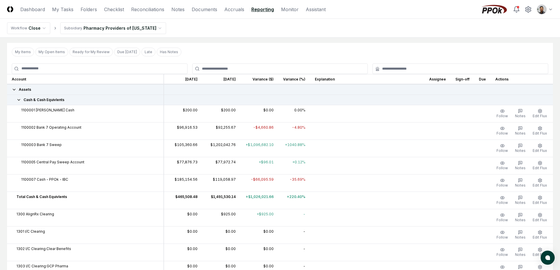
click at [251, 185] on td "-$66,095.59" at bounding box center [259, 182] width 38 height 17
drag, startPoint x: 244, startPoint y: 178, endPoint x: 258, endPoint y: 195, distance: 21.7
click at [258, 195] on td "+$1,026,021.66" at bounding box center [259, 200] width 38 height 17
drag, startPoint x: 265, startPoint y: 198, endPoint x: 260, endPoint y: 187, distance: 12.5
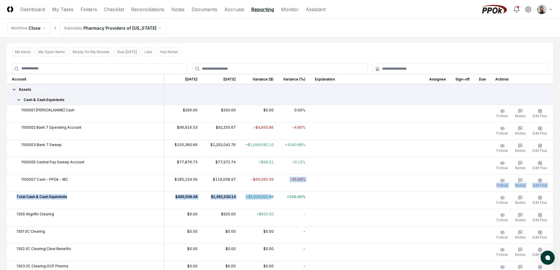
click at [260, 187] on td "-$66,095.59" at bounding box center [259, 182] width 38 height 17
drag, startPoint x: 233, startPoint y: 198, endPoint x: 225, endPoint y: 168, distance: 31.3
click at [225, 168] on td "$77,972.74" at bounding box center [221, 165] width 38 height 17
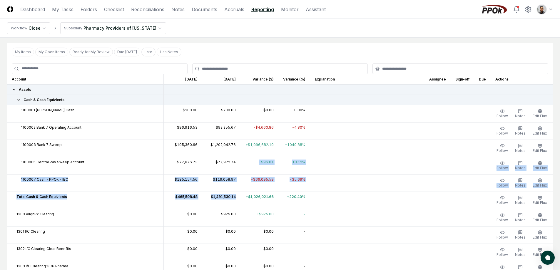
drag, startPoint x: 225, startPoint y: 168, endPoint x: 230, endPoint y: 195, distance: 27.4
click at [230, 195] on td "$1,491,530.14" at bounding box center [221, 200] width 38 height 17
drag, startPoint x: 230, startPoint y: 195, endPoint x: 230, endPoint y: 182, distance: 12.6
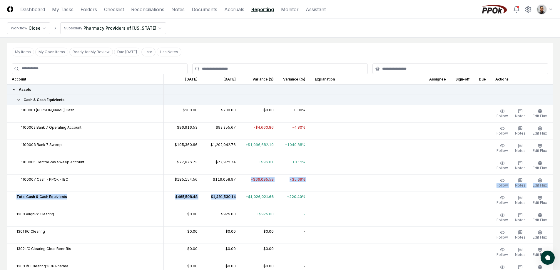
click at [230, 182] on td "$119,058.97" at bounding box center [221, 182] width 38 height 17
drag, startPoint x: 228, startPoint y: 179, endPoint x: 229, endPoint y: 195, distance: 16.2
click at [229, 195] on td "$1,491,530.14" at bounding box center [221, 200] width 38 height 17
drag, startPoint x: 231, startPoint y: 197, endPoint x: 223, endPoint y: 176, distance: 21.7
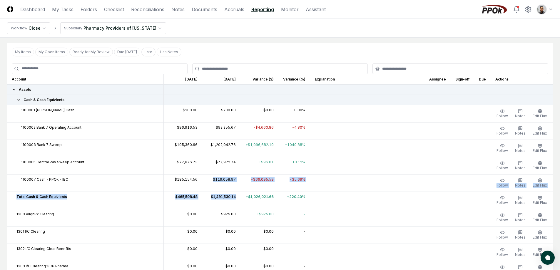
click at [223, 176] on td "$119,058.97" at bounding box center [221, 182] width 38 height 17
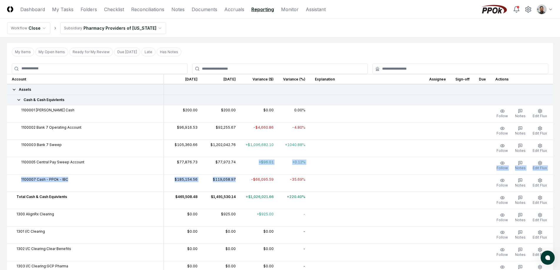
drag, startPoint x: 211, startPoint y: 165, endPoint x: 221, endPoint y: 186, distance: 22.7
click at [221, 186] on td "$119,058.97" at bounding box center [221, 182] width 38 height 17
drag, startPoint x: 210, startPoint y: 161, endPoint x: 229, endPoint y: 167, distance: 20.0
click at [229, 167] on td "$77,972.74" at bounding box center [221, 165] width 38 height 17
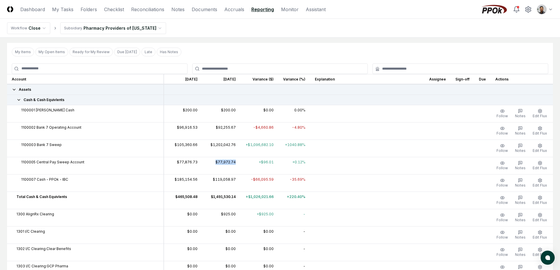
click at [230, 167] on td "$77,972.74" at bounding box center [221, 165] width 38 height 17
drag, startPoint x: 232, startPoint y: 160, endPoint x: 197, endPoint y: 160, distance: 35.3
click at [202, 160] on td "$77,972.74" at bounding box center [221, 165] width 38 height 17
drag
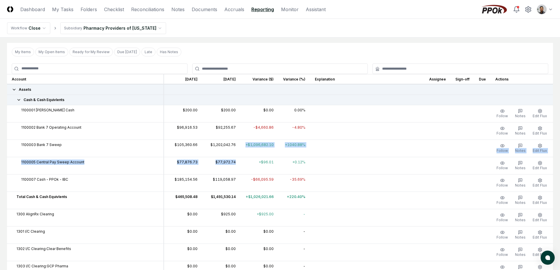
click at [230, 167] on td "$77,972.74" at bounding box center [221, 165] width 38 height 17
click at [267, 163] on td "+$96.01" at bounding box center [259, 165] width 38 height 17
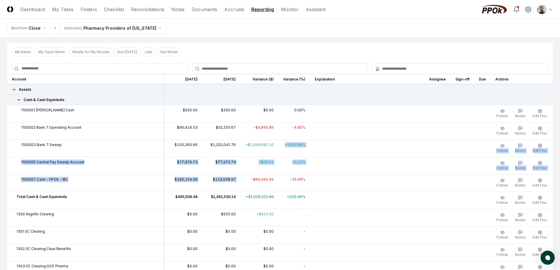
click at [270, 175] on td "-$66,095.59" at bounding box center [259, 182] width 38 height 17
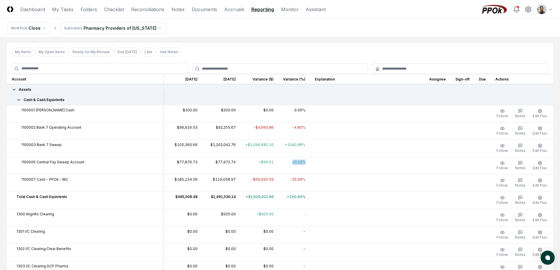
click at [324, 173] on tr "1100005 Central Pay Sweep Account $77,876.73 $77,972.74 +$96.01 +0.12% Follow N…" at bounding box center [280, 165] width 546 height 17
click at [324, 173] on td at bounding box center [367, 165] width 114 height 17
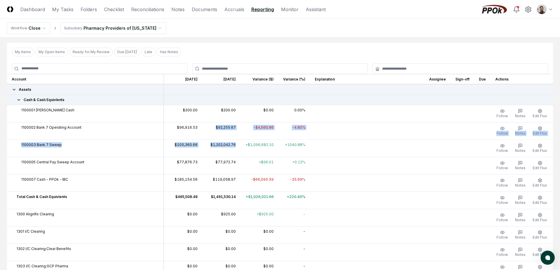
click at [209, 155] on td "$1,202,042.76" at bounding box center [221, 148] width 38 height 17
click at [204, 156] on td "$1,202,042.76" at bounding box center [221, 148] width 38 height 17
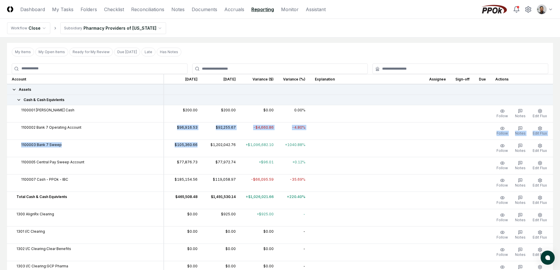
click at [189, 154] on td "$105,360.66" at bounding box center [183, 148] width 38 height 17
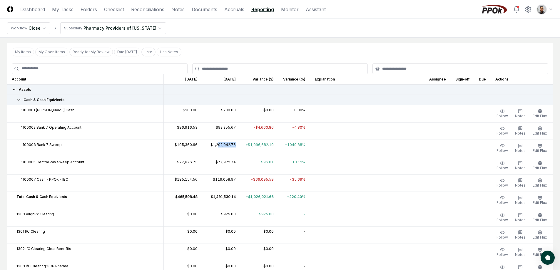
click at [232, 157] on td "$77,972.74" at bounding box center [221, 165] width 38 height 17
click at [206, 146] on td "$1,202,042.76" at bounding box center [221, 148] width 38 height 17
click at [230, 150] on td "$1,202,042.76" at bounding box center [221, 148] width 38 height 17
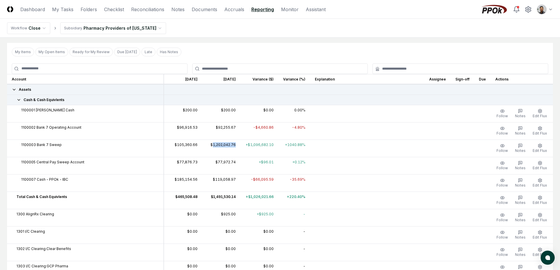
click at [230, 150] on td "$1,202,042.76" at bounding box center [221, 148] width 38 height 17
click at [189, 145] on tr "1100003 Bank 7 Sweep $105,360.66 $1,202,042.76 +$1,096,682.10 +1040.88% Follow …" at bounding box center [280, 148] width 546 height 17
click at [189, 145] on td "$105,360.66" at bounding box center [183, 148] width 38 height 17
click at [238, 146] on tr "1100003 Bank 7 Sweep $105,360.66 $1,202,042.76 +$1,096,682.10 +1040.88% Follow …" at bounding box center [280, 148] width 546 height 17
click at [240, 146] on td "+$1,096,682.10" at bounding box center [259, 148] width 38 height 17
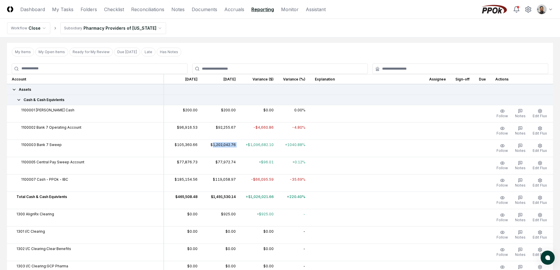
click at [206, 145] on tr "1100003 Bank 7 Sweep $105,360.66 $1,202,042.76 +$1,096,682.10 +1040.88% Follow …" at bounding box center [280, 148] width 546 height 17
click at [206, 145] on td "$1,202,042.76" at bounding box center [221, 148] width 38 height 17
click at [242, 146] on tr "1100003 Bank 7 Sweep $105,360.66 $1,202,042.76 +$1,096,682.10 +1040.88% Follow …" at bounding box center [280, 148] width 546 height 17
click at [242, 146] on td "+$1,096,682.10" at bounding box center [259, 148] width 38 height 17
click at [287, 118] on td "0.00%" at bounding box center [294, 113] width 32 height 17
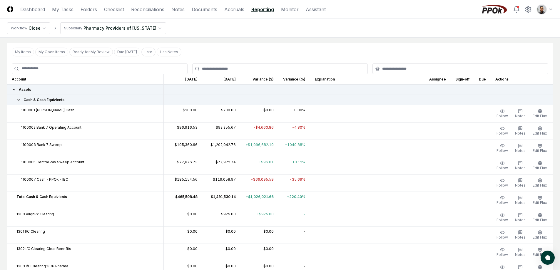
click at [297, 130] on td "-4.80%" at bounding box center [294, 130] width 32 height 17
click at [311, 136] on td at bounding box center [367, 130] width 114 height 17
click at [522, 110] on icon "button" at bounding box center [520, 111] width 5 height 5
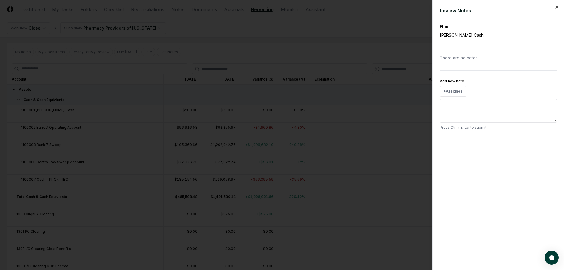
click at [406, 123] on div at bounding box center [282, 135] width 564 height 270
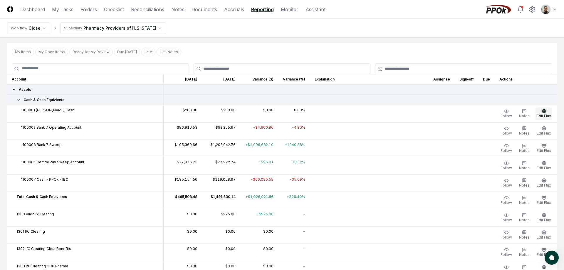
click at [542, 113] on icon "button" at bounding box center [544, 111] width 5 height 5
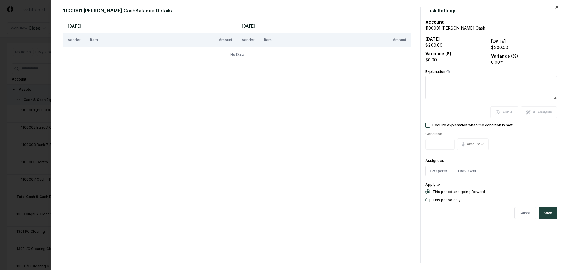
click at [34, 106] on div at bounding box center [282, 135] width 564 height 270
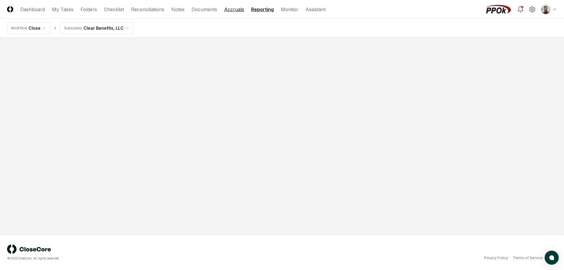
click at [235, 11] on link "Accruals" at bounding box center [234, 9] width 20 height 7
click at [265, 10] on link "Reporting" at bounding box center [262, 9] width 23 height 7
click at [263, 9] on link "Reporting" at bounding box center [262, 9] width 23 height 7
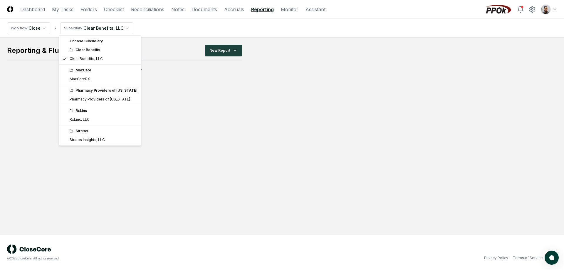
click at [102, 28] on html "CloseCore Dashboard My Tasks Folders Checklist Reconciliations Notes Documents …" at bounding box center [282, 135] width 564 height 270
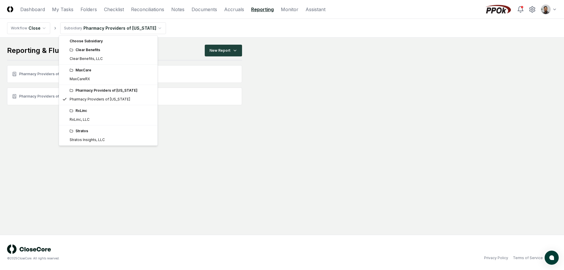
click at [130, 30] on html "CloseCore Dashboard My Tasks Folders Checklist Reconciliations Notes Documents …" at bounding box center [282, 135] width 564 height 270
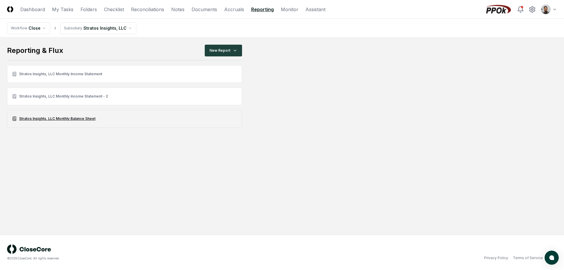
click at [93, 122] on link "Stratos Insights, LLC Monthly Balance Sheet" at bounding box center [124, 119] width 235 height 18
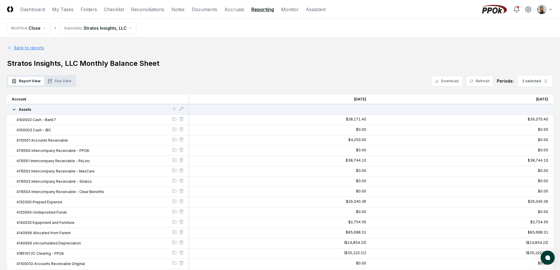
click at [38, 49] on link "Back to reports" at bounding box center [25, 48] width 37 height 6
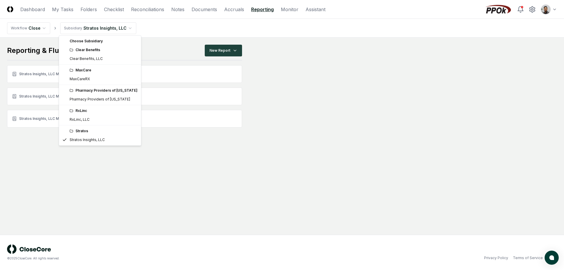
click at [110, 33] on html "CloseCore Dashboard My Tasks Folders Checklist Reconciliations Notes Documents …" at bounding box center [282, 135] width 564 height 270
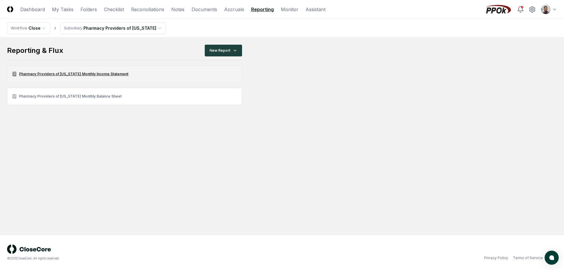
click at [107, 77] on link "Pharmacy Providers of [US_STATE] Monthly Income Statement" at bounding box center [124, 74] width 235 height 18
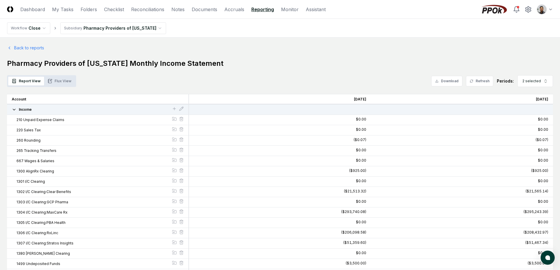
scroll to position [1, 0]
click at [80, 108] on button "Income" at bounding box center [92, 108] width 160 height 5
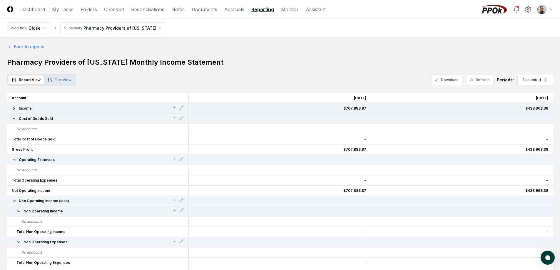
click at [26, 43] on main "Back to reports Pharmacy Providers of Oklahoma Monthly Income Statement Report …" at bounding box center [280, 165] width 560 height 259
click at [38, 46] on link "Back to reports" at bounding box center [25, 46] width 37 height 6
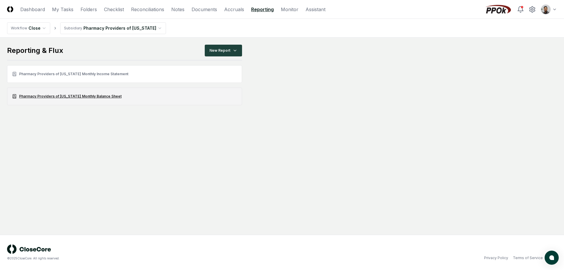
click at [100, 96] on link "Pharmacy Providers of [US_STATE] Monthly Balance Sheet" at bounding box center [124, 97] width 235 height 18
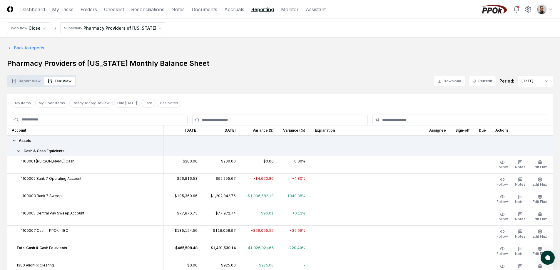
click at [33, 83] on button "Report View" at bounding box center [26, 81] width 36 height 9
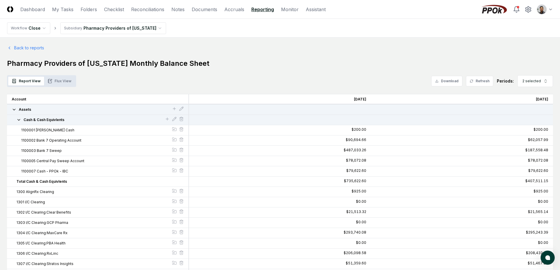
click at [50, 82] on icon "button" at bounding box center [50, 81] width 5 height 5
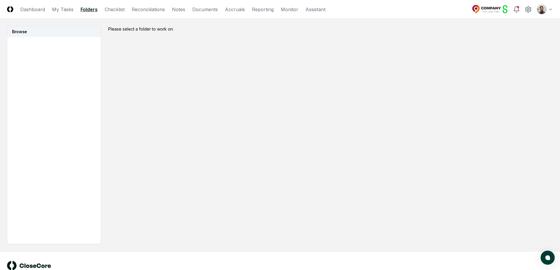
click at [94, 9] on link "Folders" at bounding box center [89, 9] width 17 height 7
click at [482, 9] on img at bounding box center [490, 9] width 36 height 9
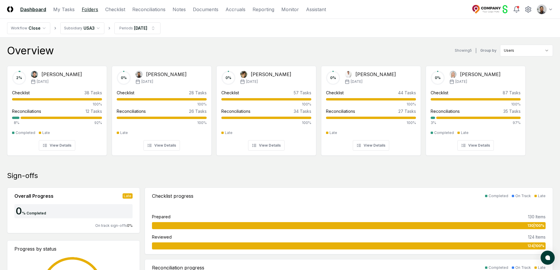
click at [95, 11] on link "Folders" at bounding box center [90, 9] width 16 height 7
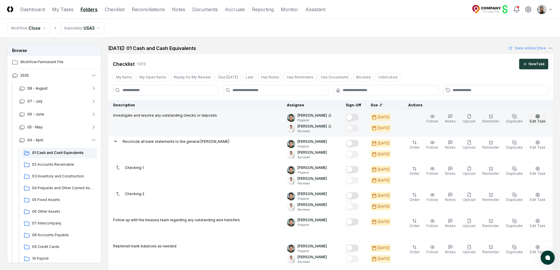
click at [537, 118] on icon "button" at bounding box center [537, 116] width 5 height 5
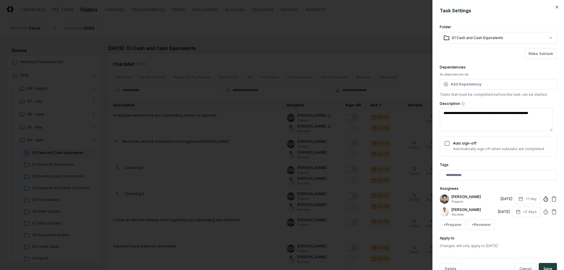
click at [543, 200] on icon at bounding box center [546, 199] width 6 height 6
click at [469, 237] on input "******" at bounding box center [495, 235] width 88 height 11
drag, startPoint x: 465, startPoint y: 235, endPoint x: 461, endPoint y: 235, distance: 3.8
click at [461, 235] on input "******" at bounding box center [495, 235] width 88 height 11
type textarea "*"
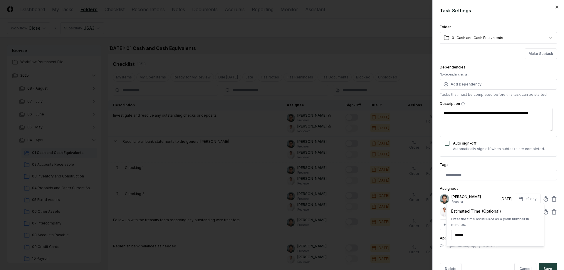
type input "******"
click at [555, 230] on div "**********" at bounding box center [498, 135] width 132 height 270
click at [544, 213] on circle at bounding box center [546, 212] width 4 height 4
click at [550, 227] on div "+ Preparer + Reviewer" at bounding box center [498, 224] width 117 height 11
click at [543, 267] on button "Save" at bounding box center [548, 269] width 18 height 12
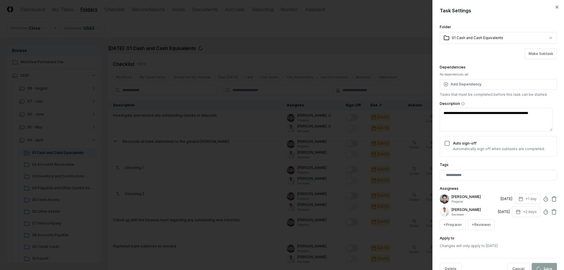
type textarea "*"
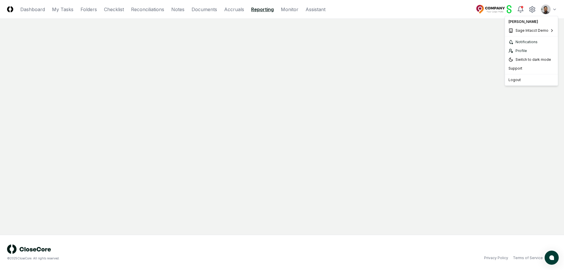
click at [549, 11] on html "CloseCore Dashboard My Tasks Folders Checklist Reconciliations Notes Documents …" at bounding box center [282, 135] width 564 height 270
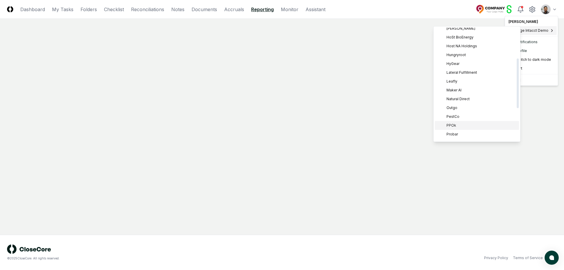
scroll to position [110, 0]
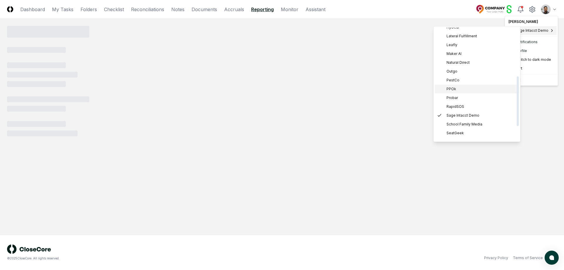
click at [469, 90] on div "PPOk" at bounding box center [477, 89] width 84 height 9
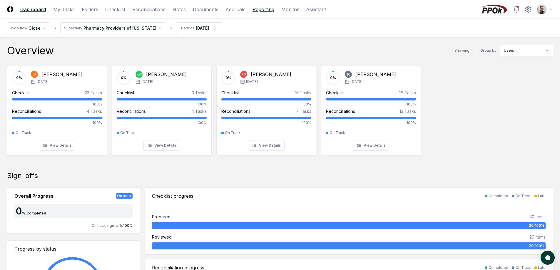
click at [271, 12] on link "Reporting" at bounding box center [263, 9] width 22 height 7
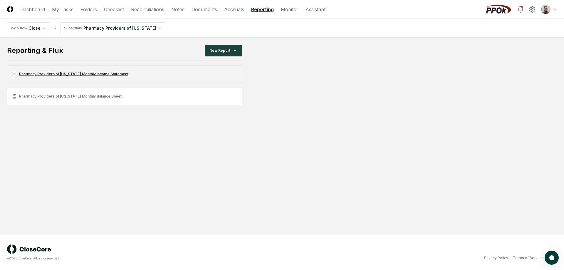
click at [113, 76] on link "Pharmacy Providers of [US_STATE] Monthly Income Statement" at bounding box center [124, 74] width 235 height 18
